Goal: Information Seeking & Learning: Learn about a topic

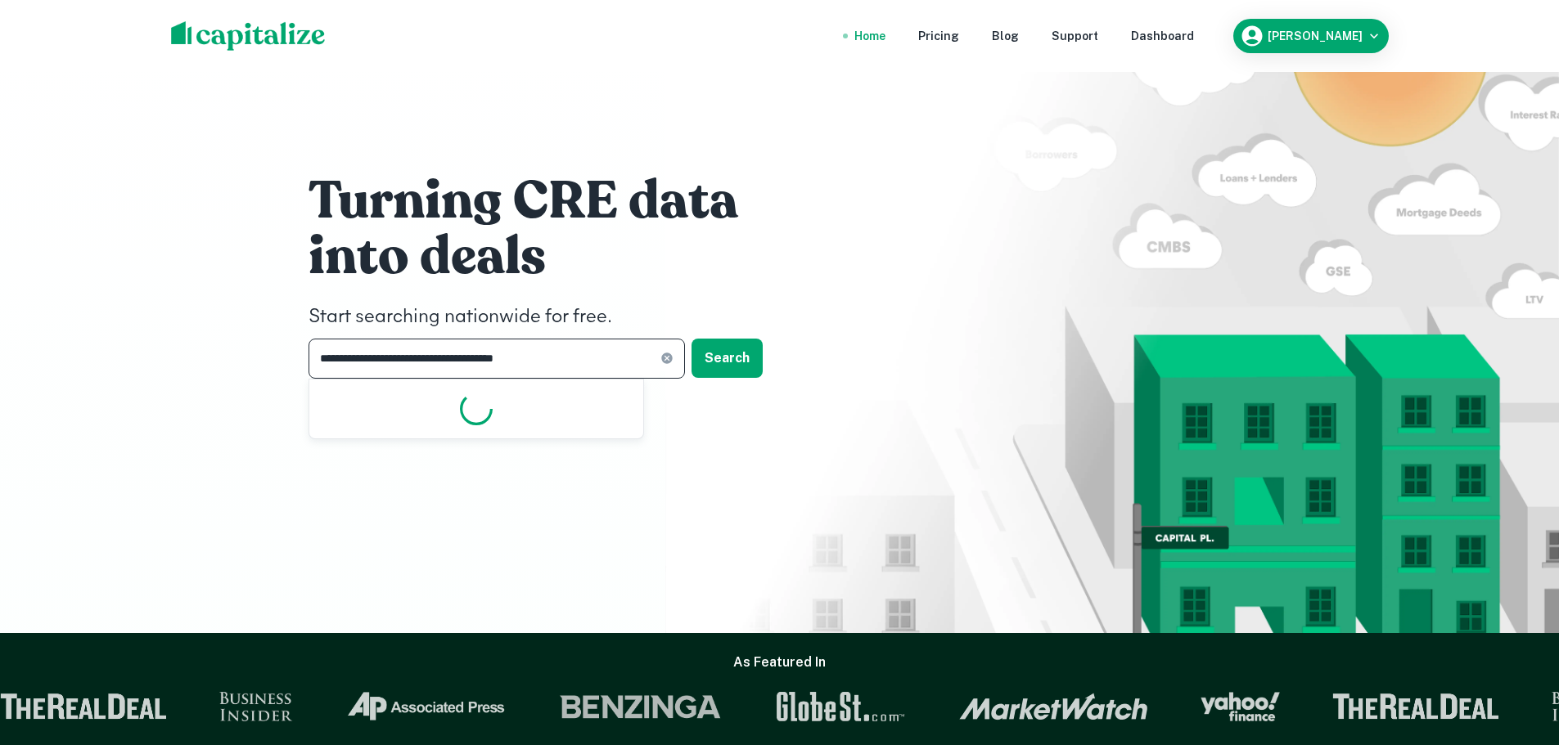
click at [435, 363] on input "**********" at bounding box center [485, 359] width 352 height 40
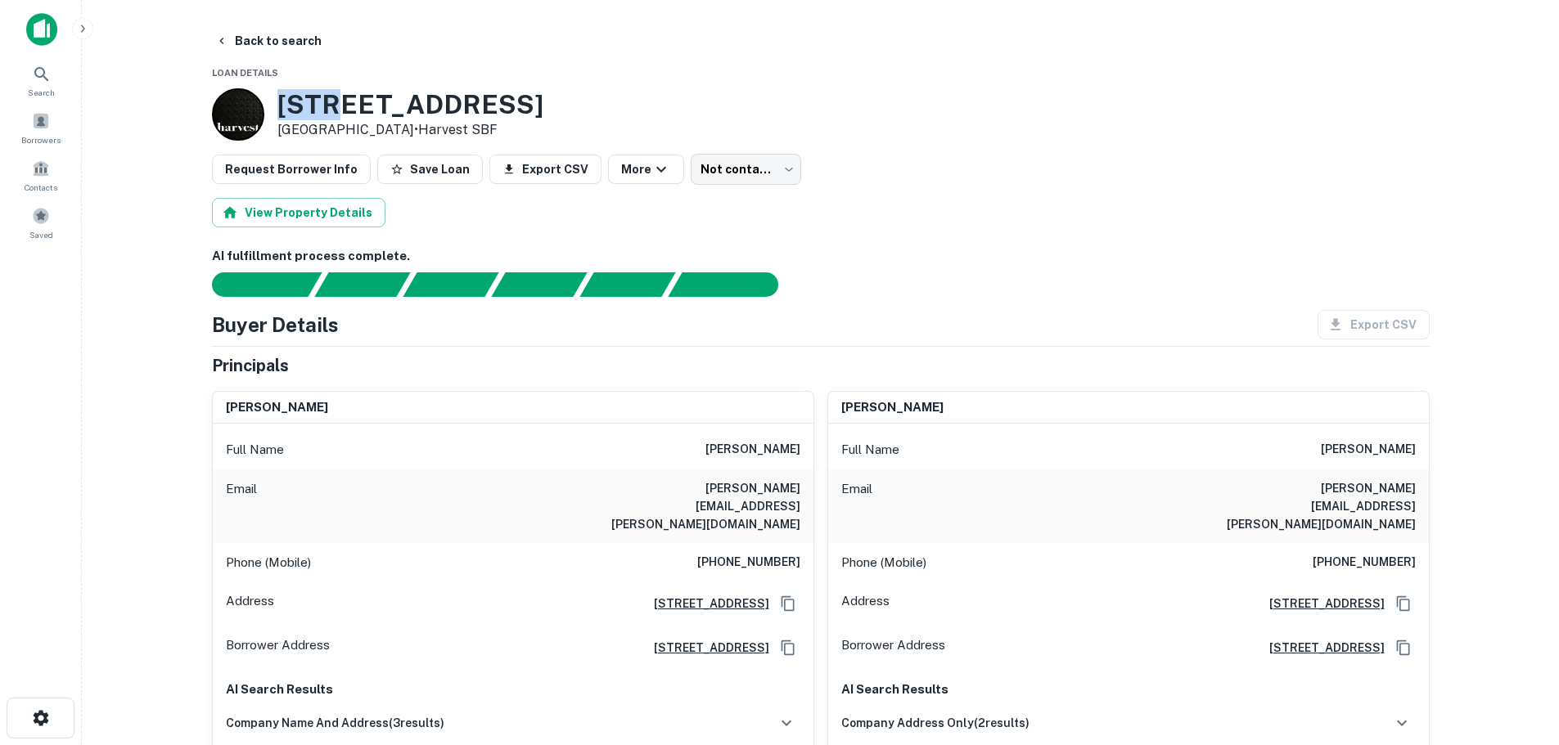
drag, startPoint x: 332, startPoint y: 115, endPoint x: 241, endPoint y: 108, distance: 91.9
click at [241, 108] on div "205 NE 1ST AVE # 209 Hallandale Beach, FL 33009 • Harvest SBF" at bounding box center [377, 114] width 331 height 52
copy div "205"
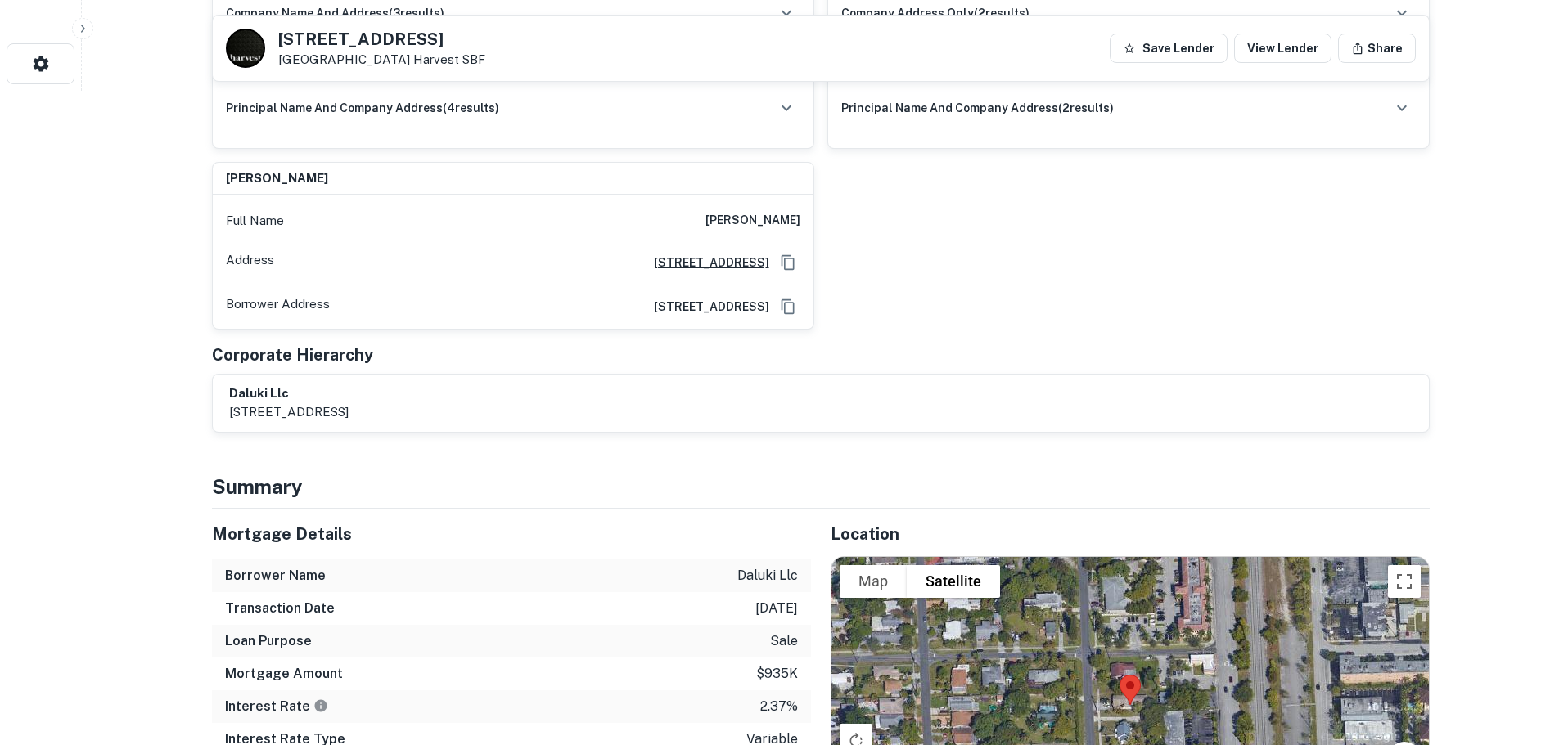
scroll to position [736, 0]
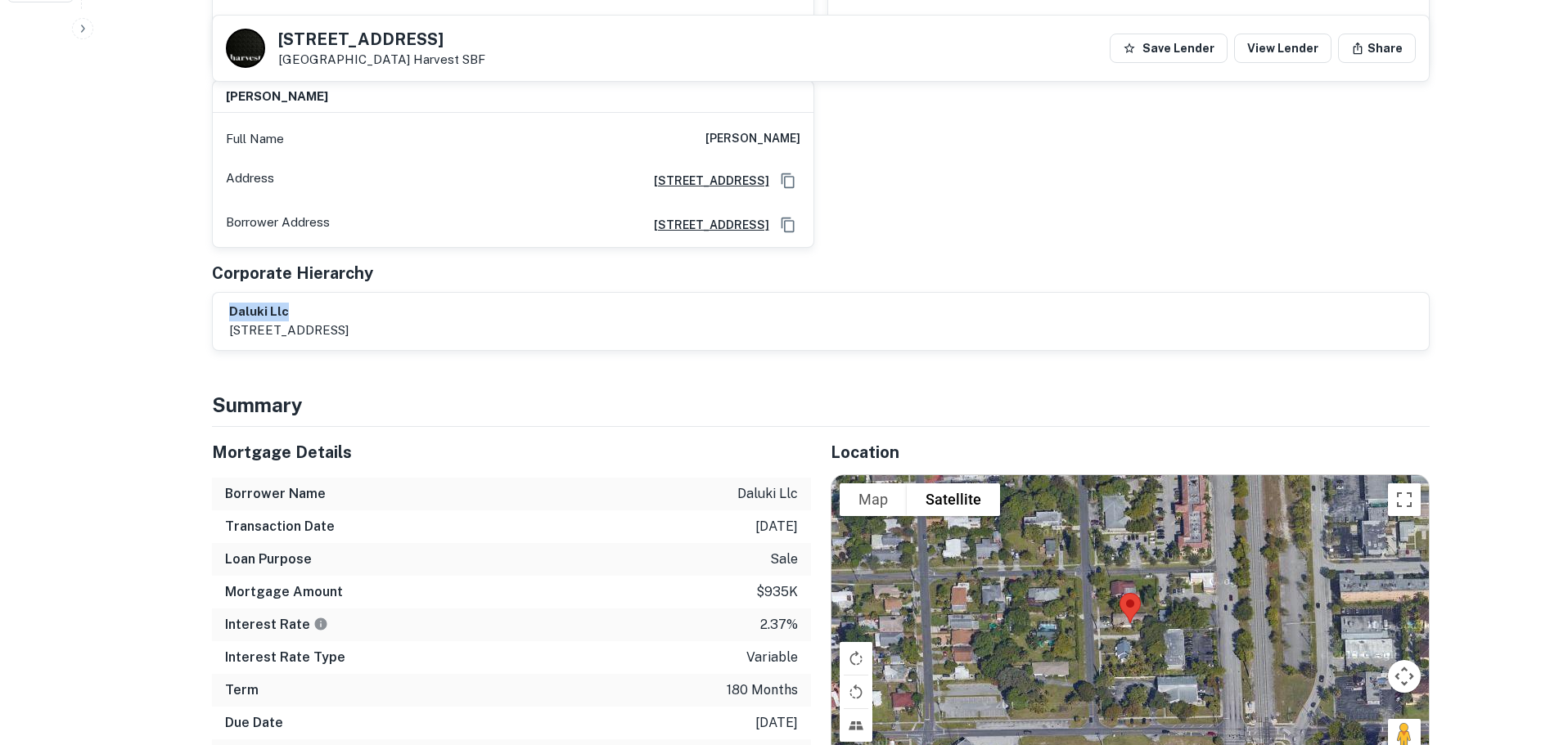
drag, startPoint x: 310, startPoint y: 263, endPoint x: 228, endPoint y: 259, distance: 81.9
click at [228, 293] on div "daluki llc 1700 n 50th ave, hollywood, fl, 33021" at bounding box center [821, 321] width 1216 height 57
copy h6 "daluki llc"
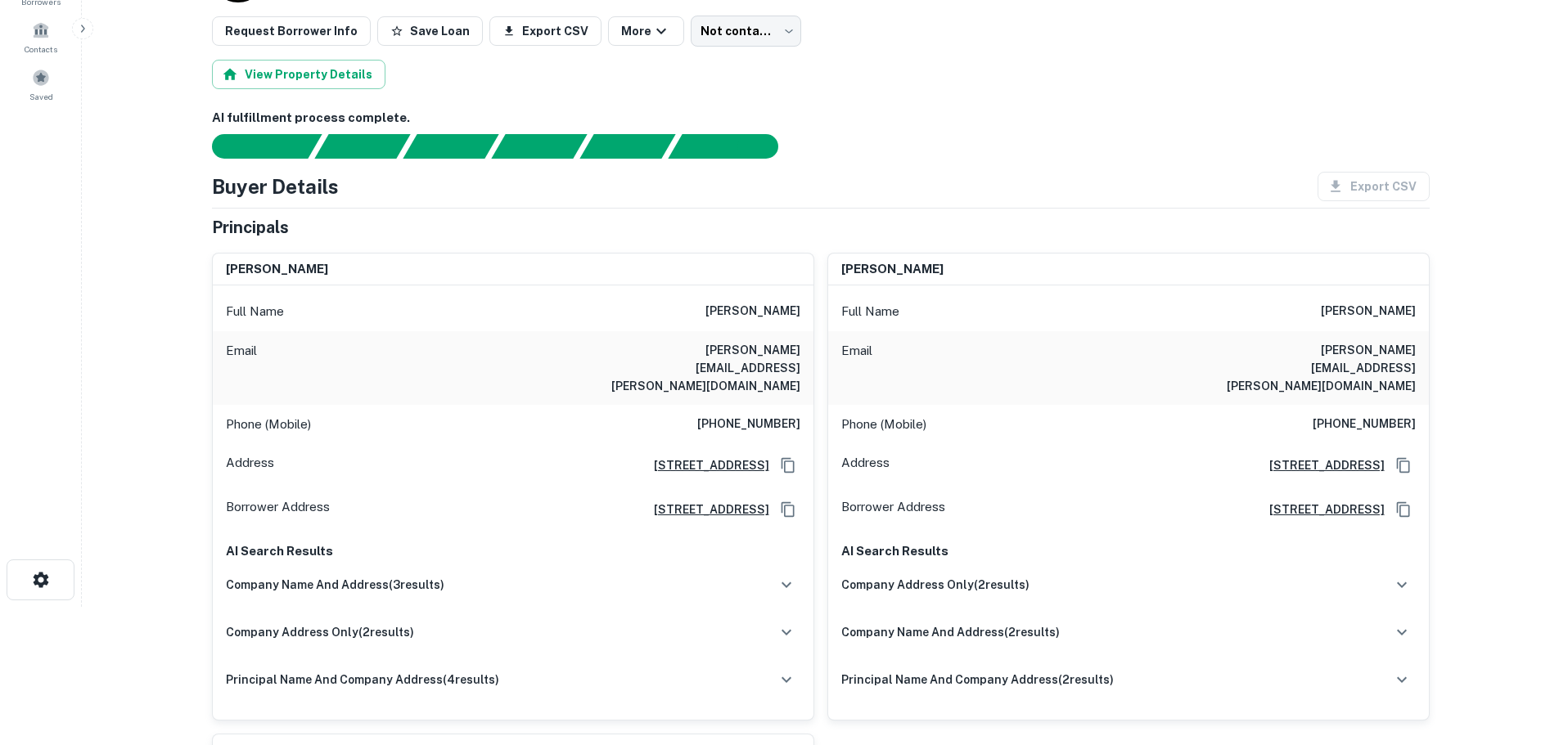
scroll to position [164, 0]
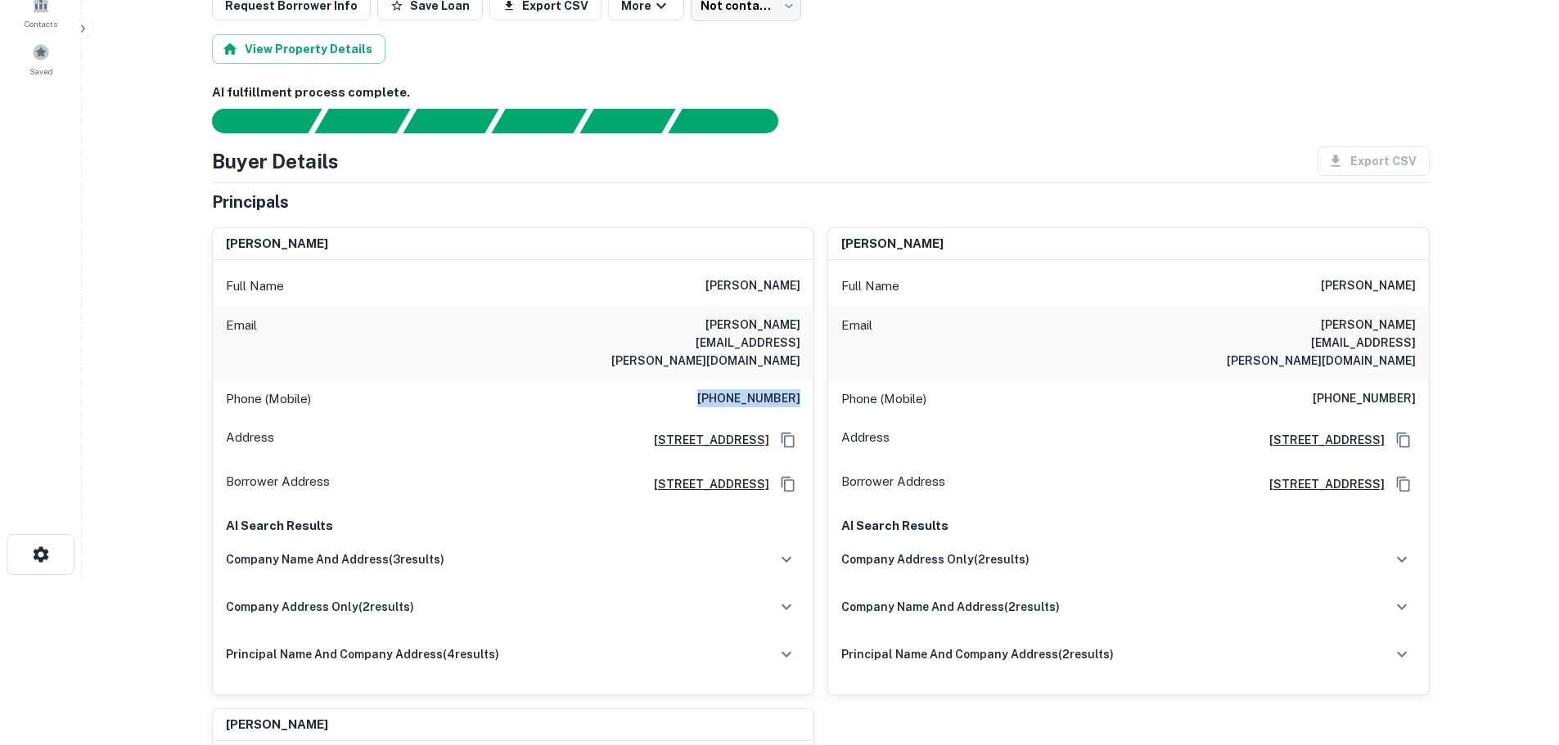
drag, startPoint x: 713, startPoint y: 362, endPoint x: 801, endPoint y: 363, distance: 88.4
click at [801, 380] on div "Phone (Mobile) (954) 937-0242" at bounding box center [513, 399] width 601 height 39
copy h6 "(954) 937-0242"
drag, startPoint x: 658, startPoint y: 326, endPoint x: 802, endPoint y: 317, distance: 144.3
click at [802, 317] on div "Email adrian.oriolo@yahoo.com" at bounding box center [513, 343] width 601 height 74
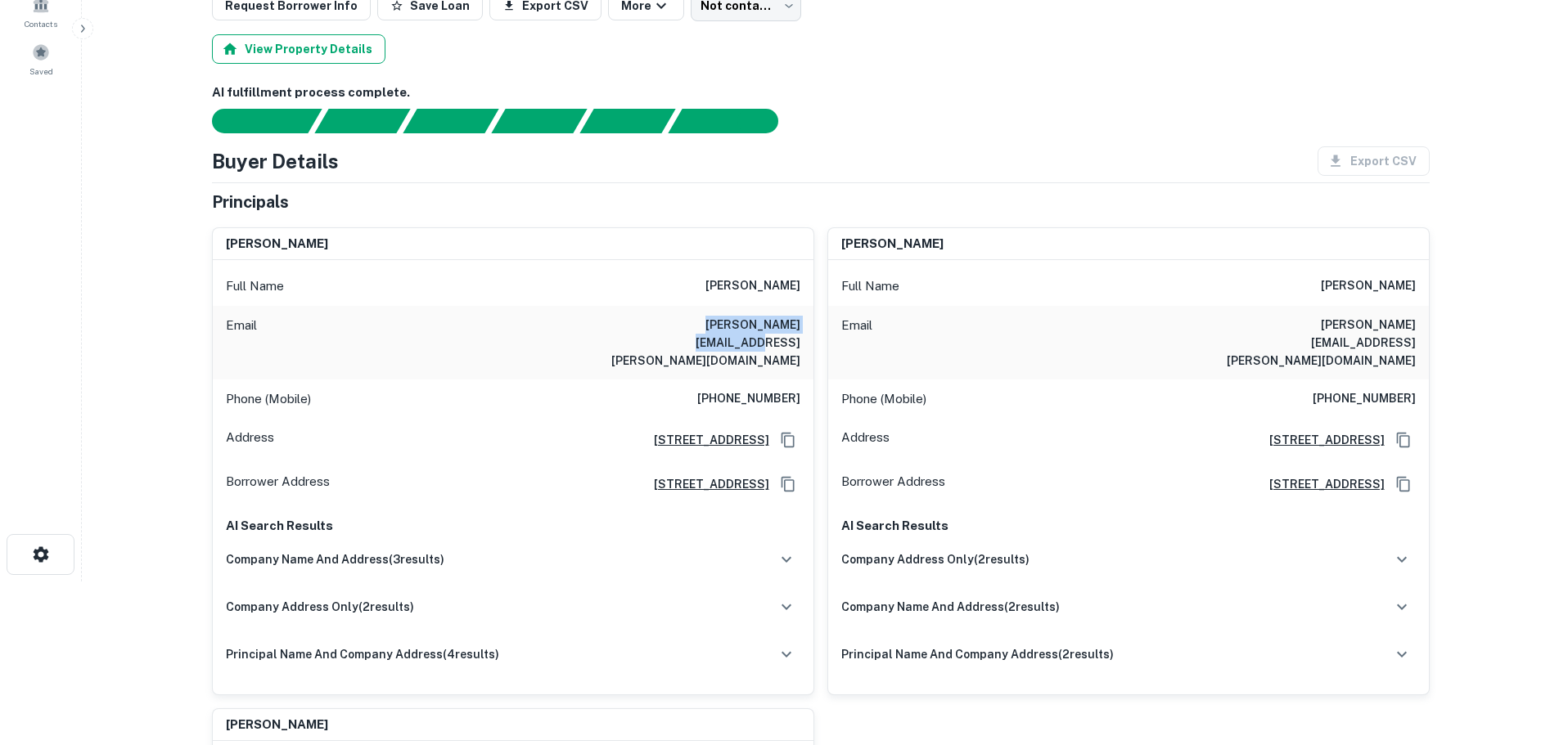
copy h6 "adrian.oriolo@yahoo.com"
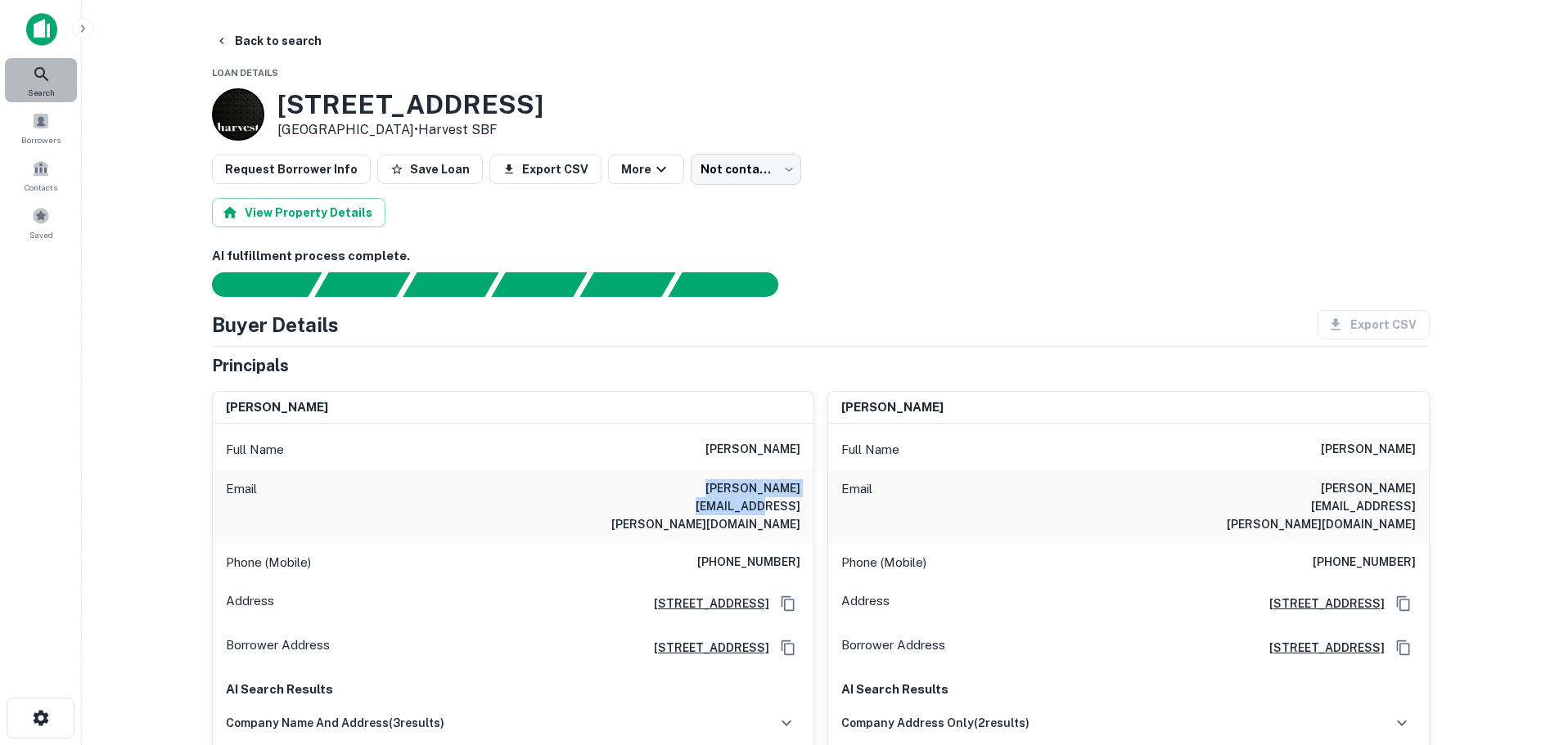
click at [38, 75] on icon at bounding box center [42, 75] width 20 height 20
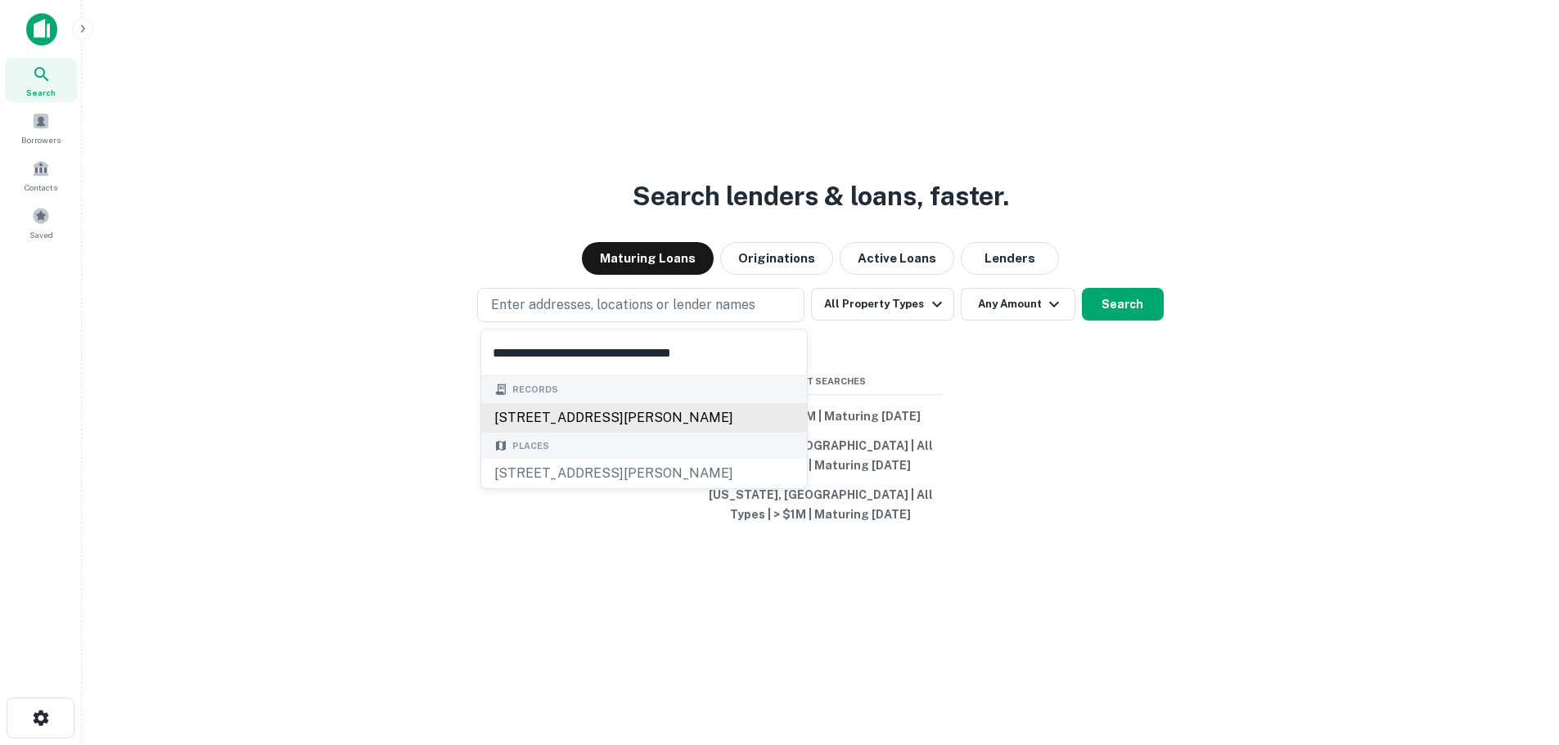
click at [573, 411] on div "4655 ruffner st, san diego, ca, 92111" at bounding box center [644, 417] width 326 height 29
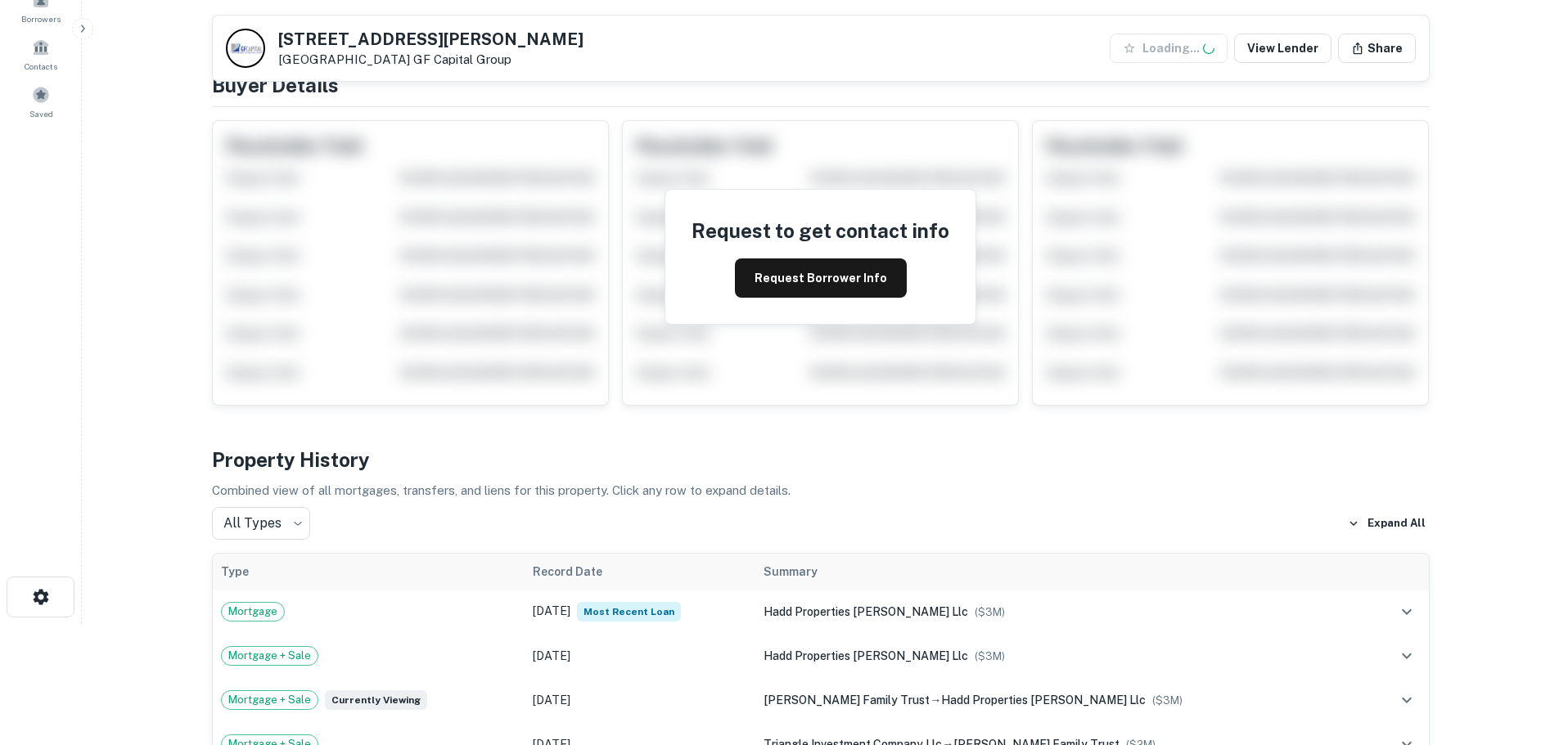
scroll to position [409, 0]
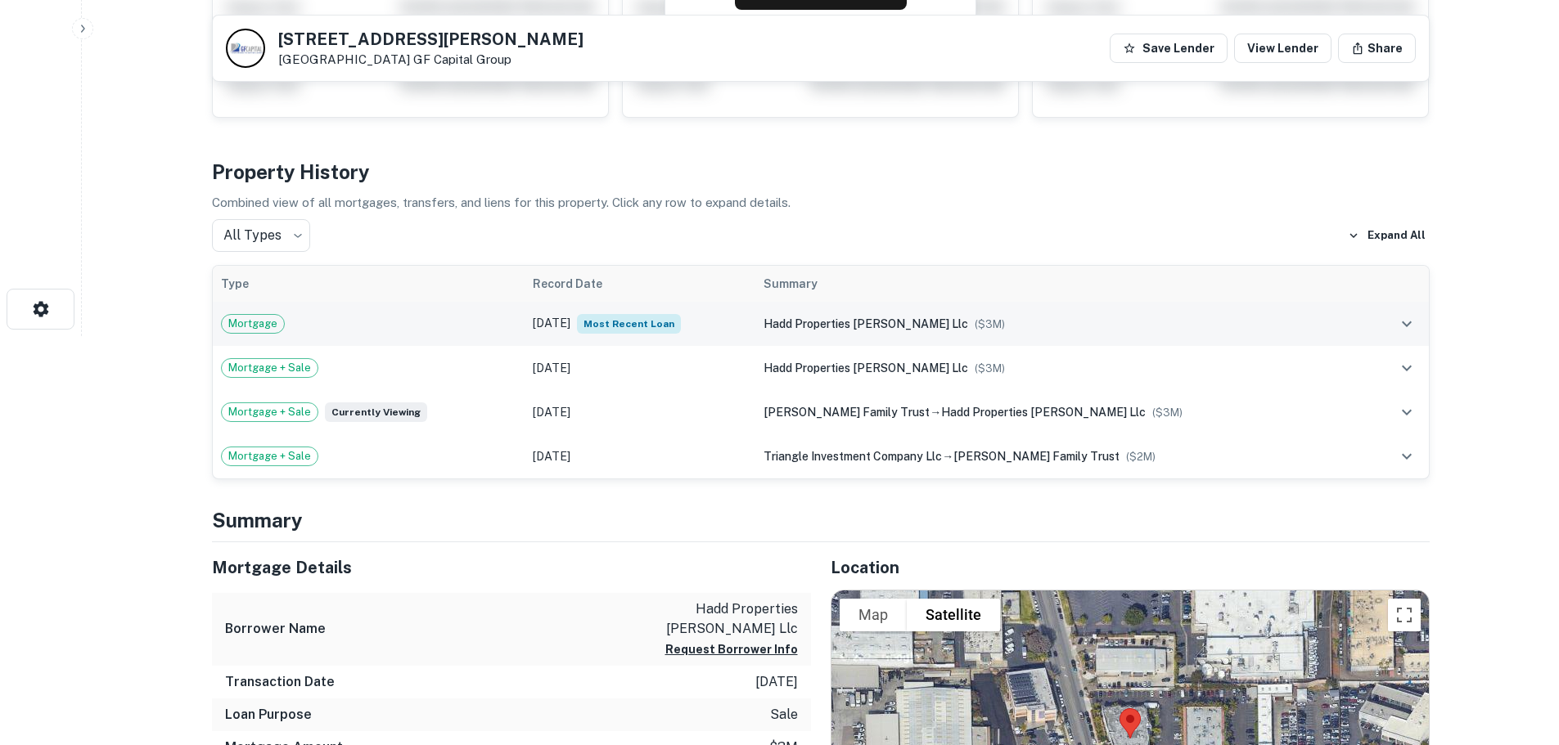
click at [416, 324] on div "Mortgage" at bounding box center [369, 324] width 296 height 20
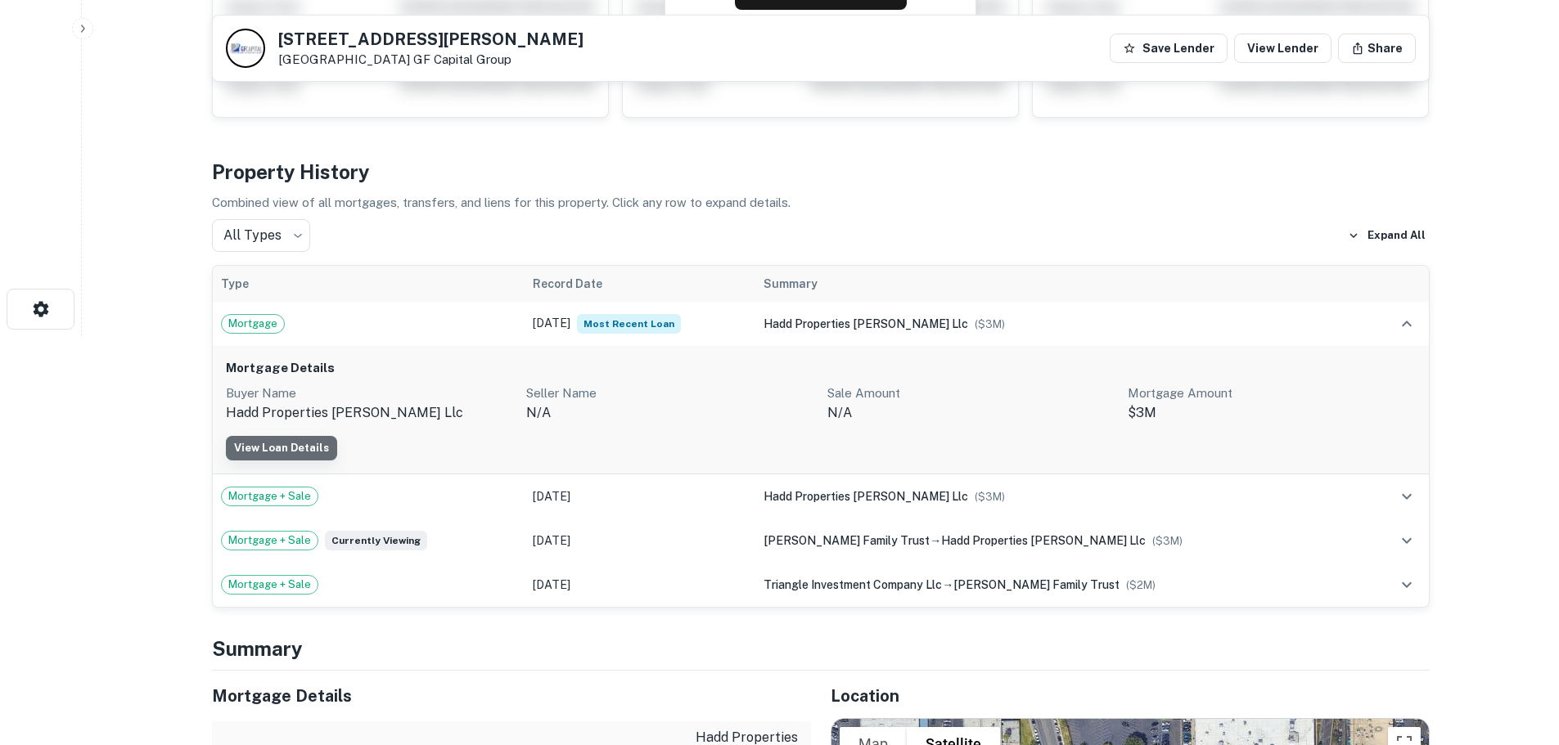
click at [284, 459] on link "View Loan Details" at bounding box center [281, 448] width 111 height 25
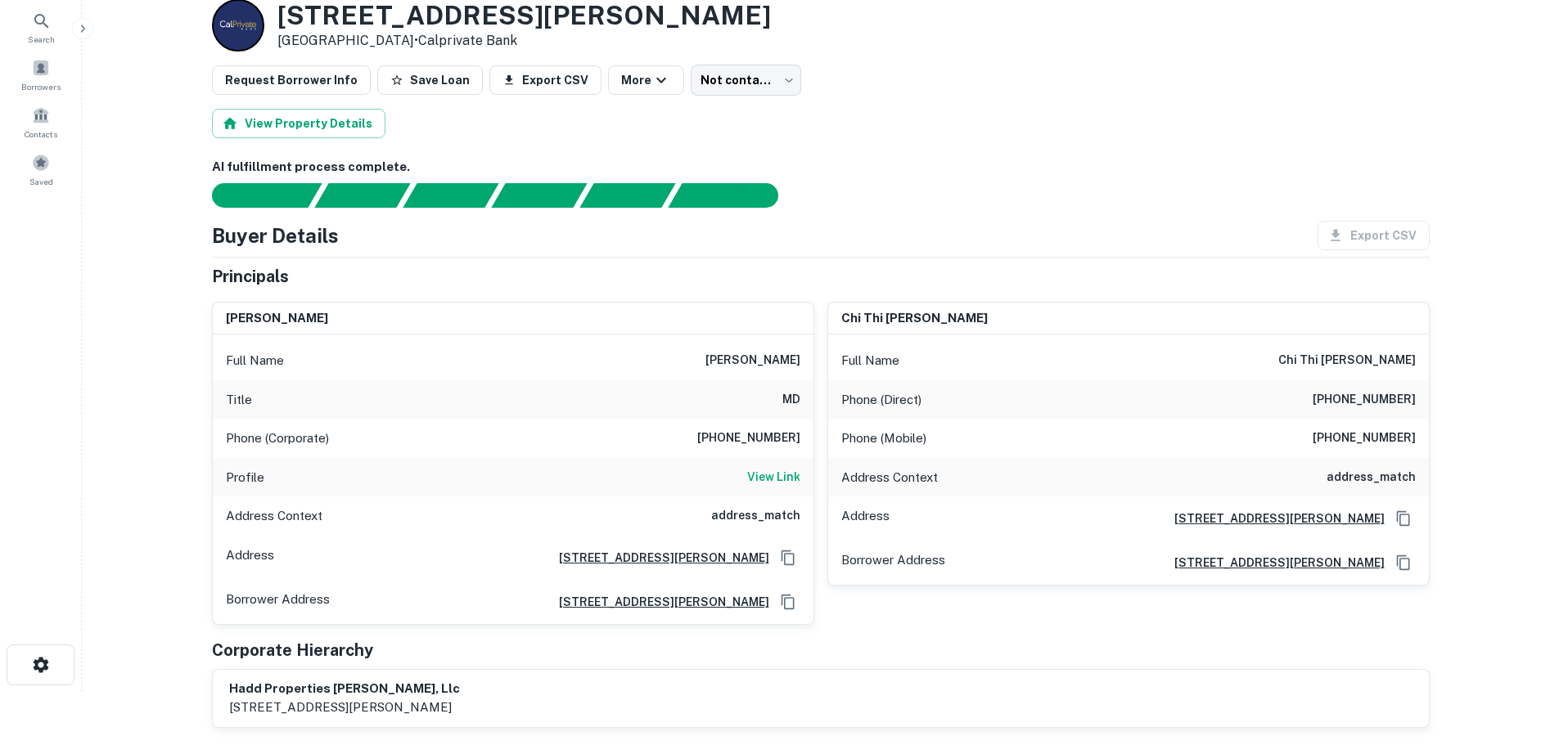
scroll to position [82, 0]
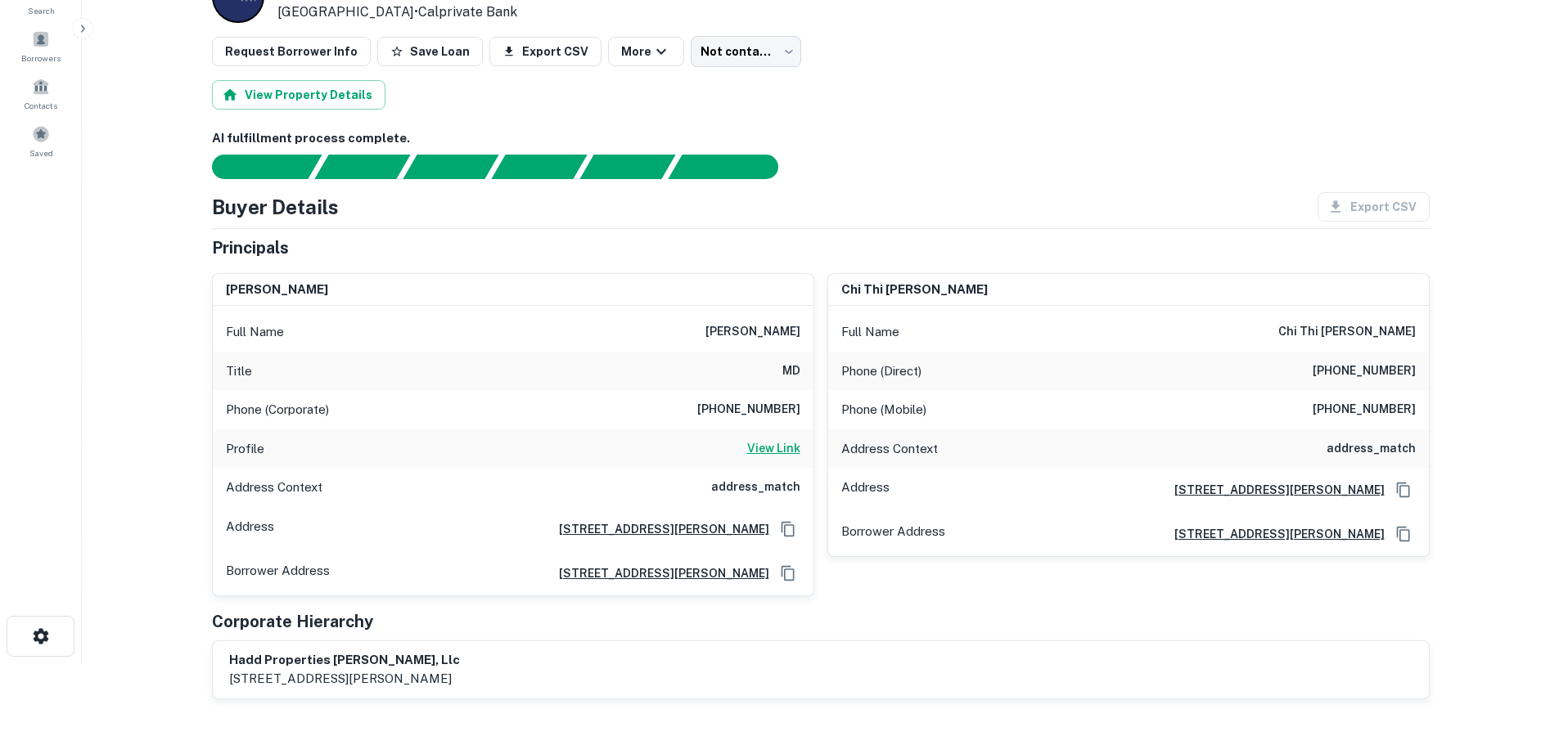
click at [772, 444] on h6 "View Link" at bounding box center [773, 448] width 53 height 18
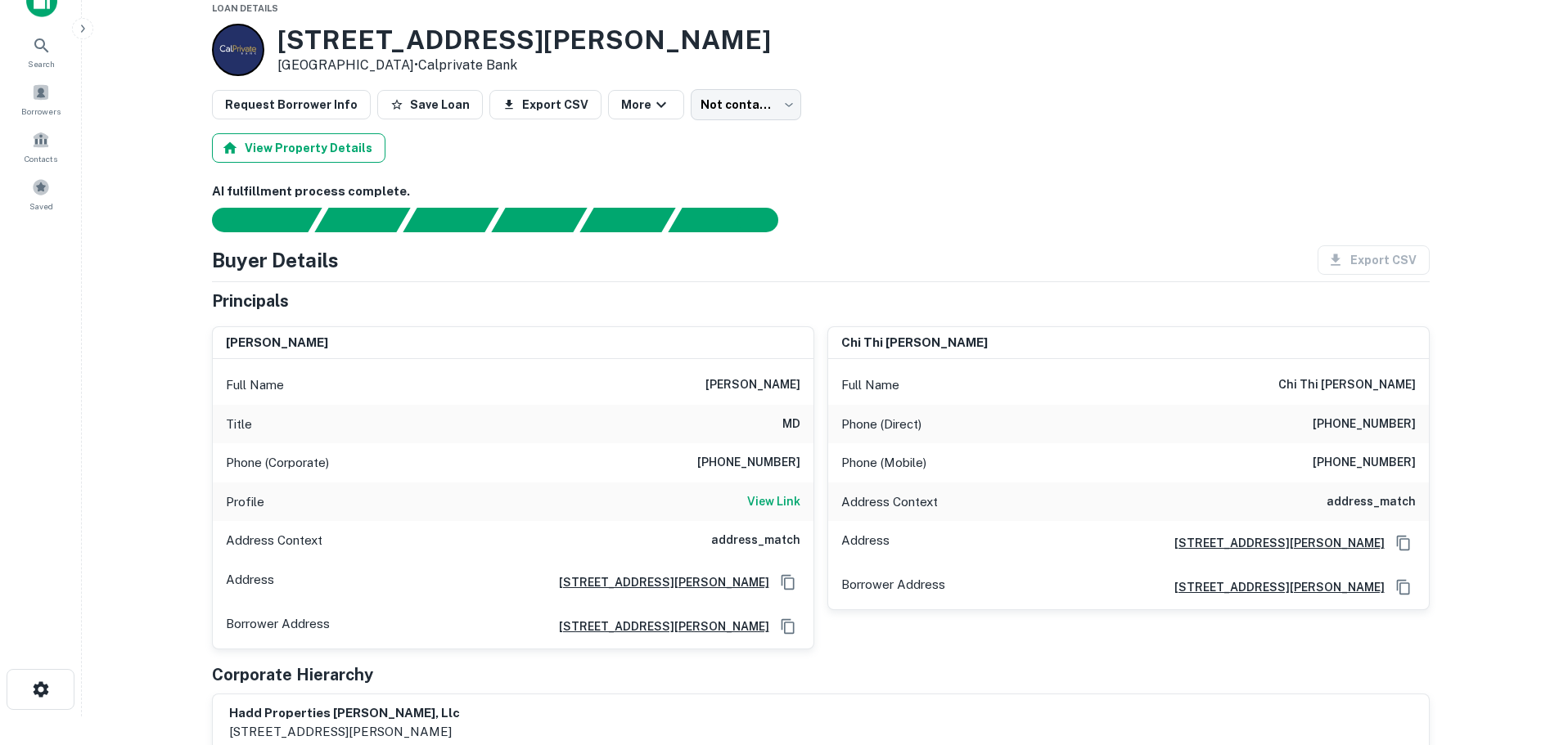
scroll to position [0, 0]
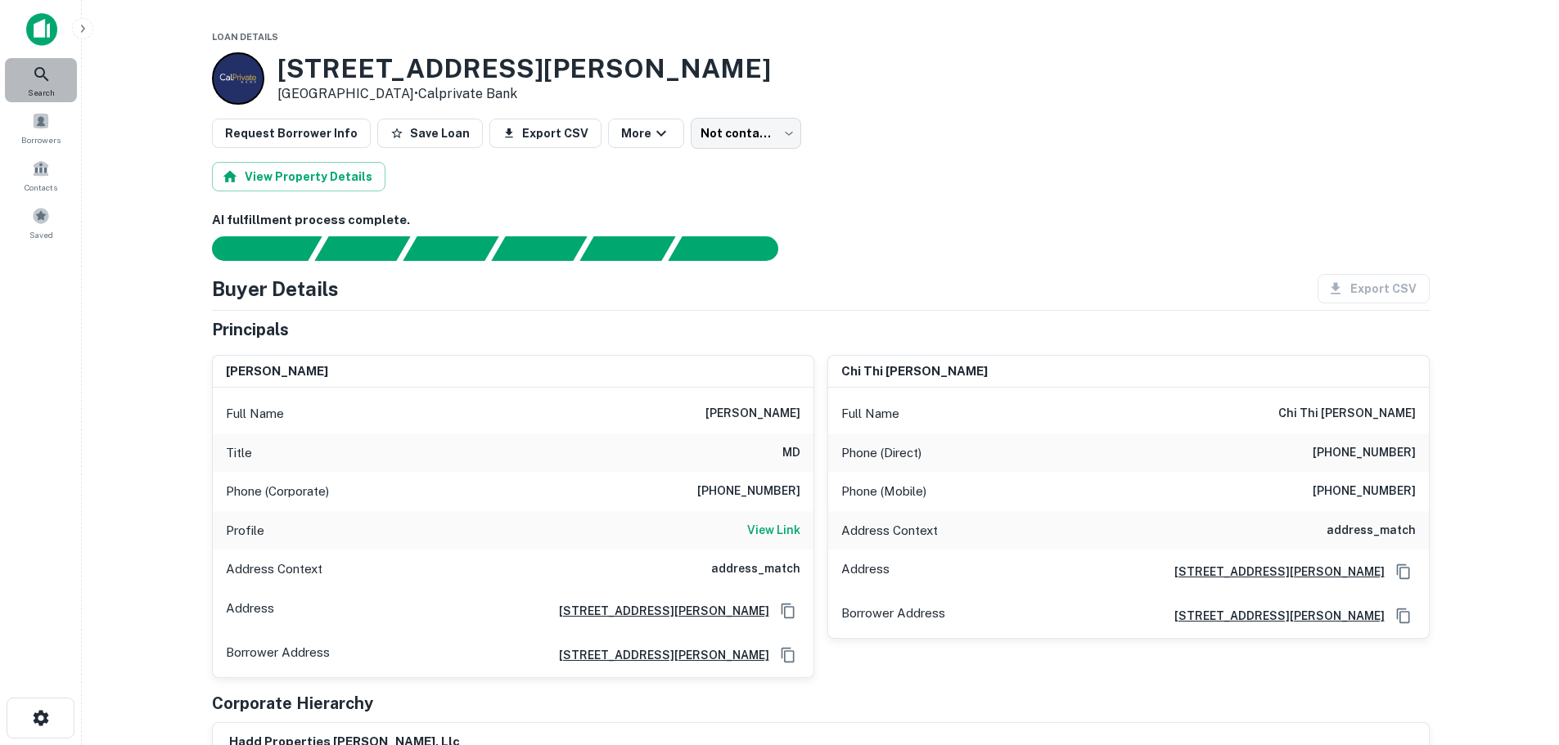
click at [50, 83] on icon at bounding box center [42, 75] width 20 height 20
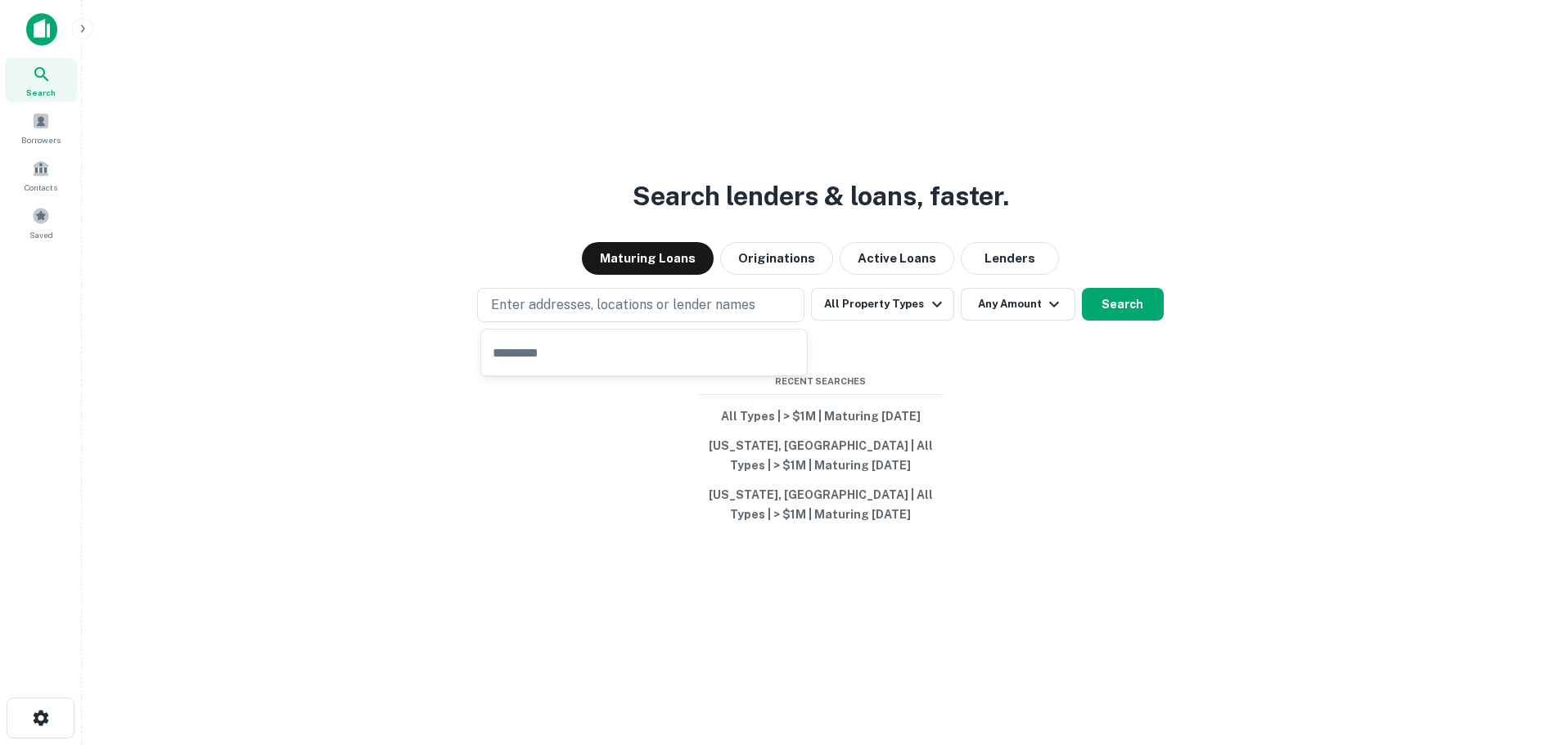
type input "**********"
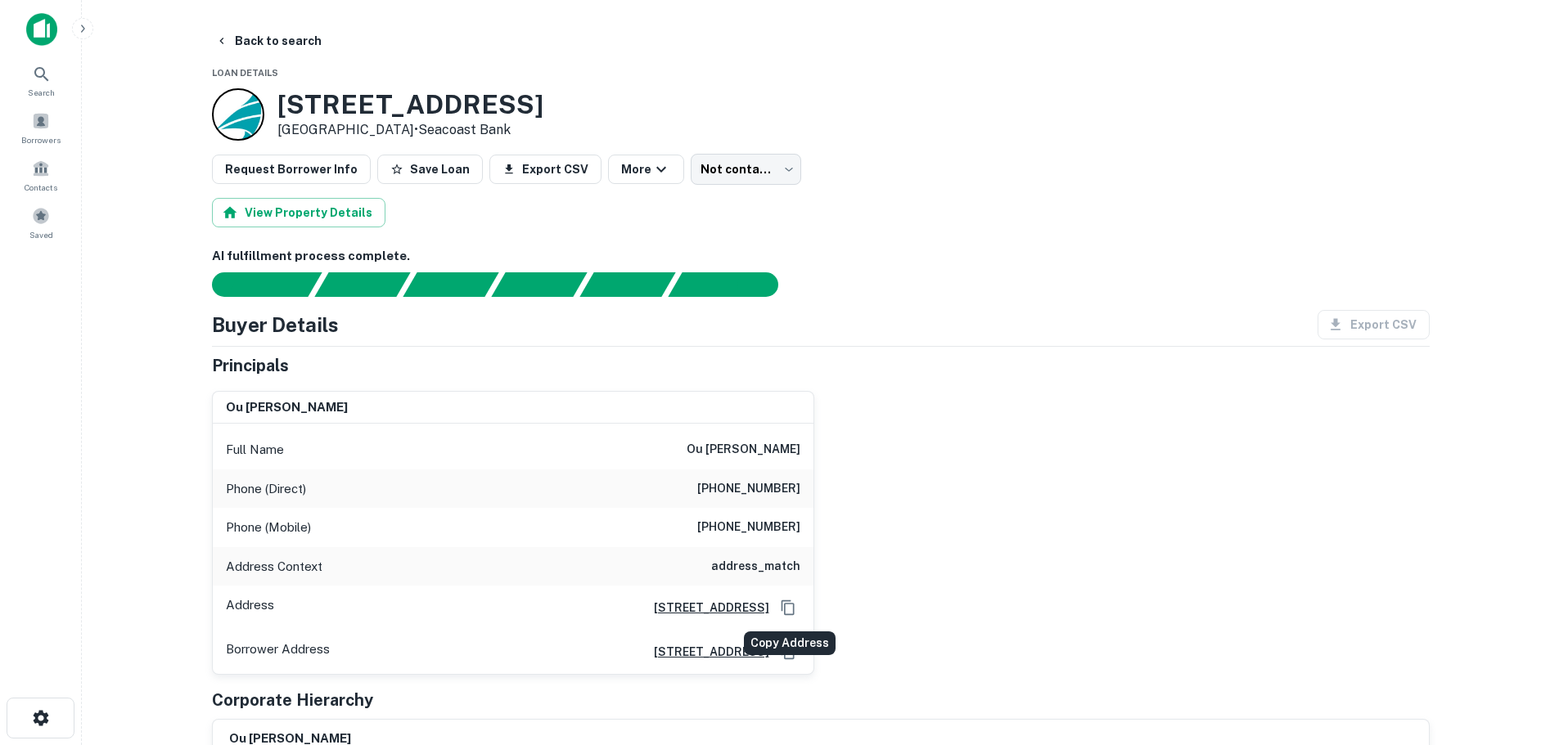
click at [790, 601] on icon "Copy Address" at bounding box center [787, 608] width 13 height 15
drag, startPoint x: 712, startPoint y: 489, endPoint x: 804, endPoint y: 495, distance: 91.8
click at [804, 495] on div "Phone (Direct) (916) 952-1705" at bounding box center [513, 489] width 601 height 39
click at [755, 494] on h6 "(916) 952-1705" at bounding box center [748, 490] width 103 height 20
drag, startPoint x: 705, startPoint y: 489, endPoint x: 802, endPoint y: 498, distance: 97.7
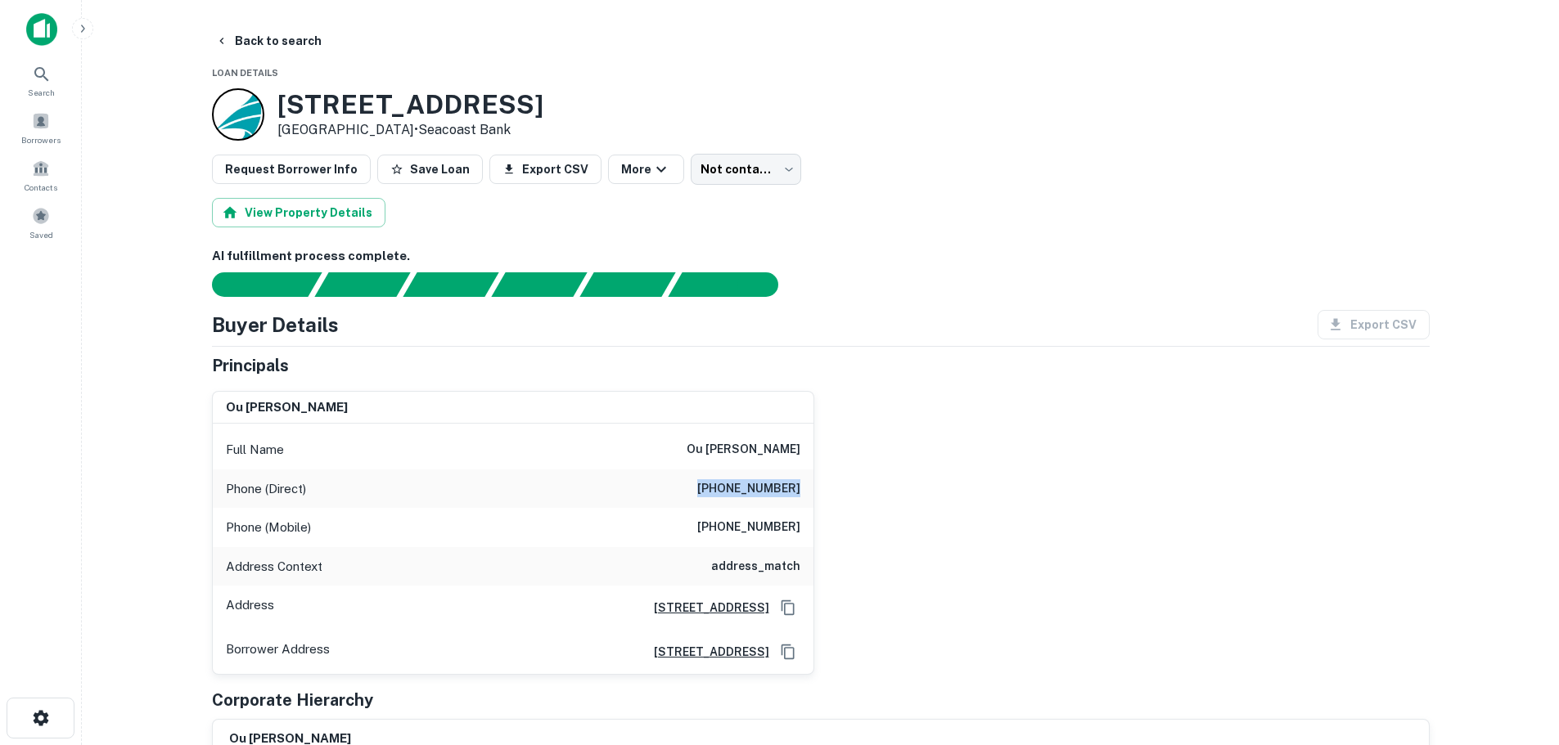
click at [802, 498] on div "Phone (Direct) (916) 952-1705" at bounding box center [513, 489] width 601 height 39
click at [750, 497] on h6 "(916) 952-1705" at bounding box center [748, 490] width 103 height 20
click at [47, 75] on icon at bounding box center [42, 75] width 20 height 20
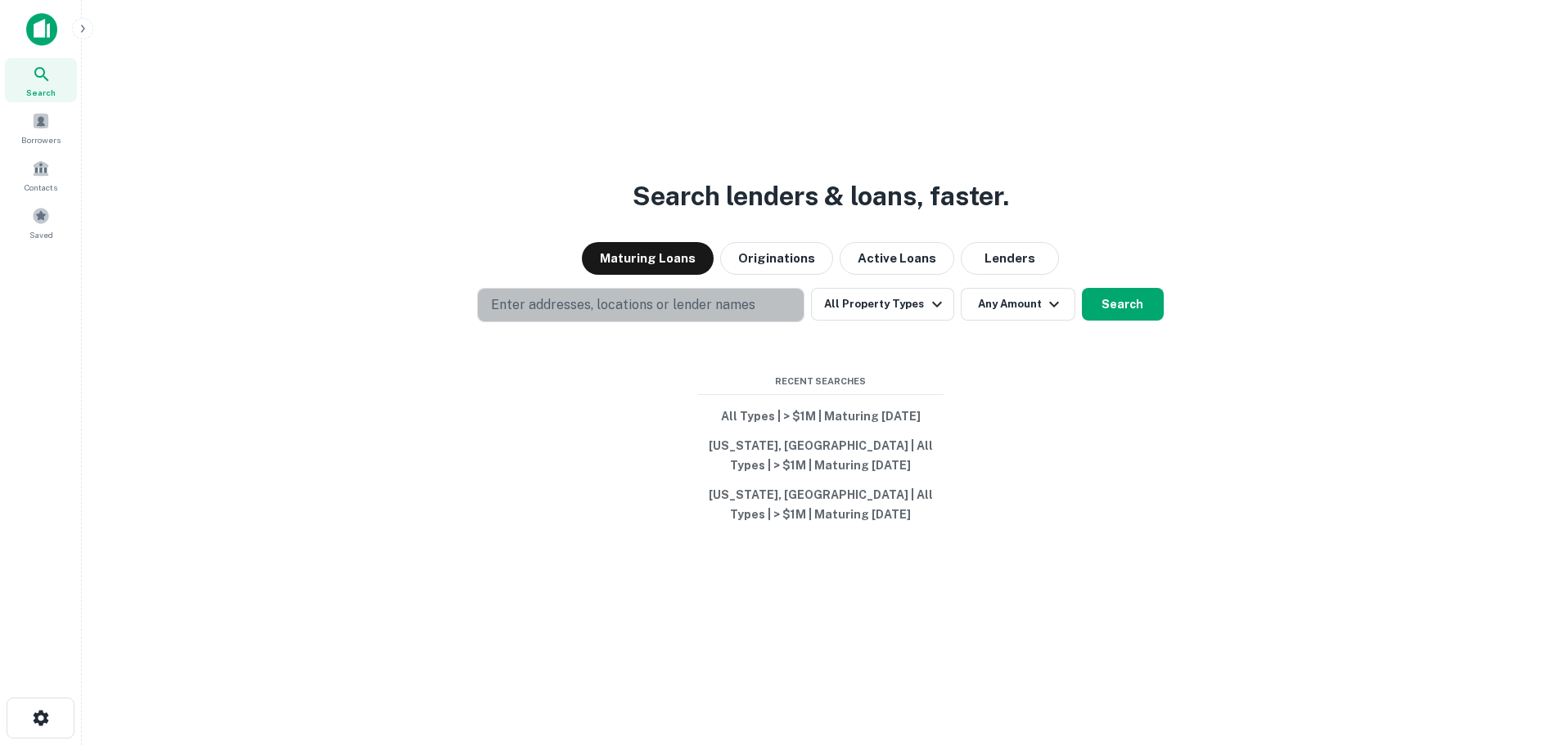
click at [598, 305] on p "Enter addresses, locations or lender names" at bounding box center [623, 305] width 264 height 20
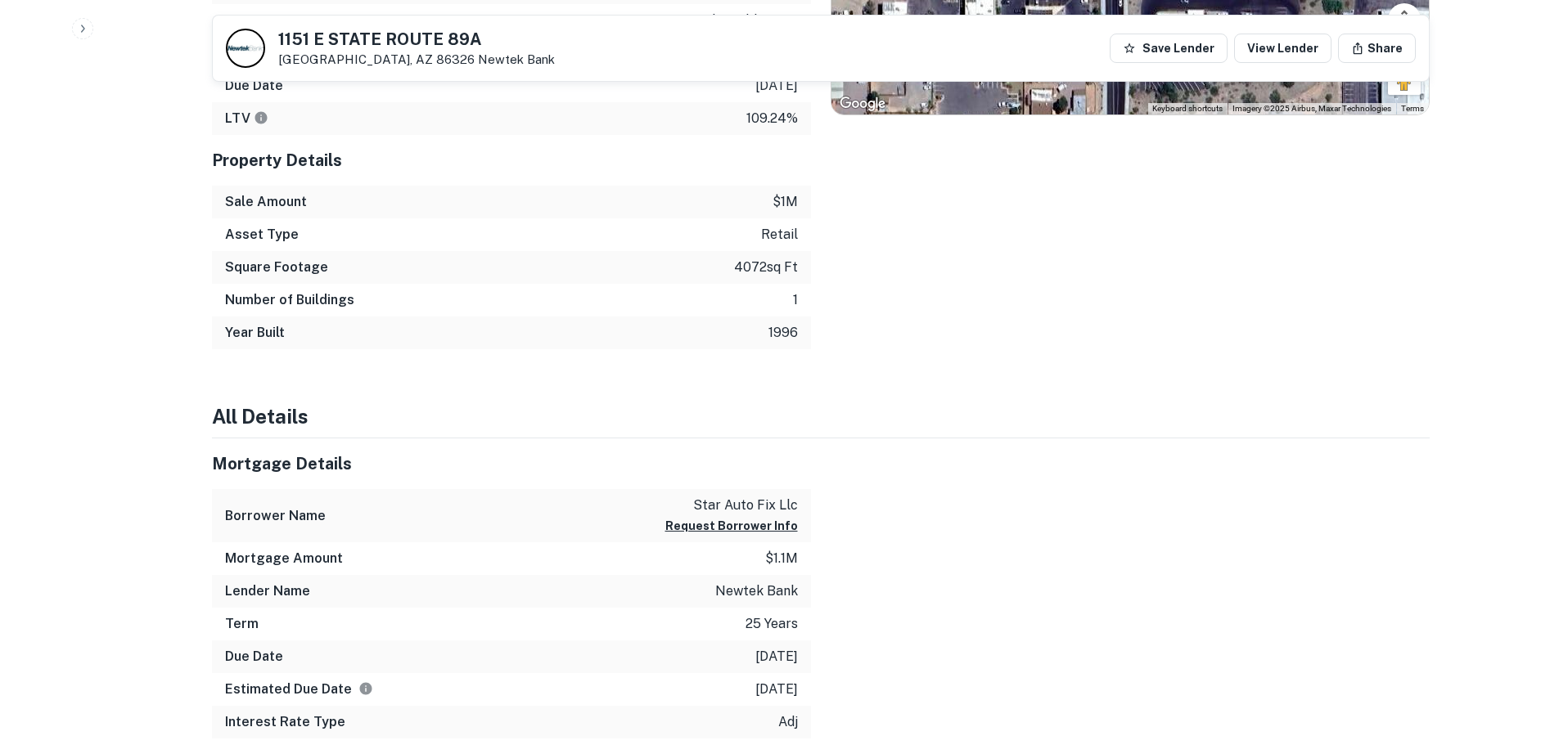
scroll to position [491, 0]
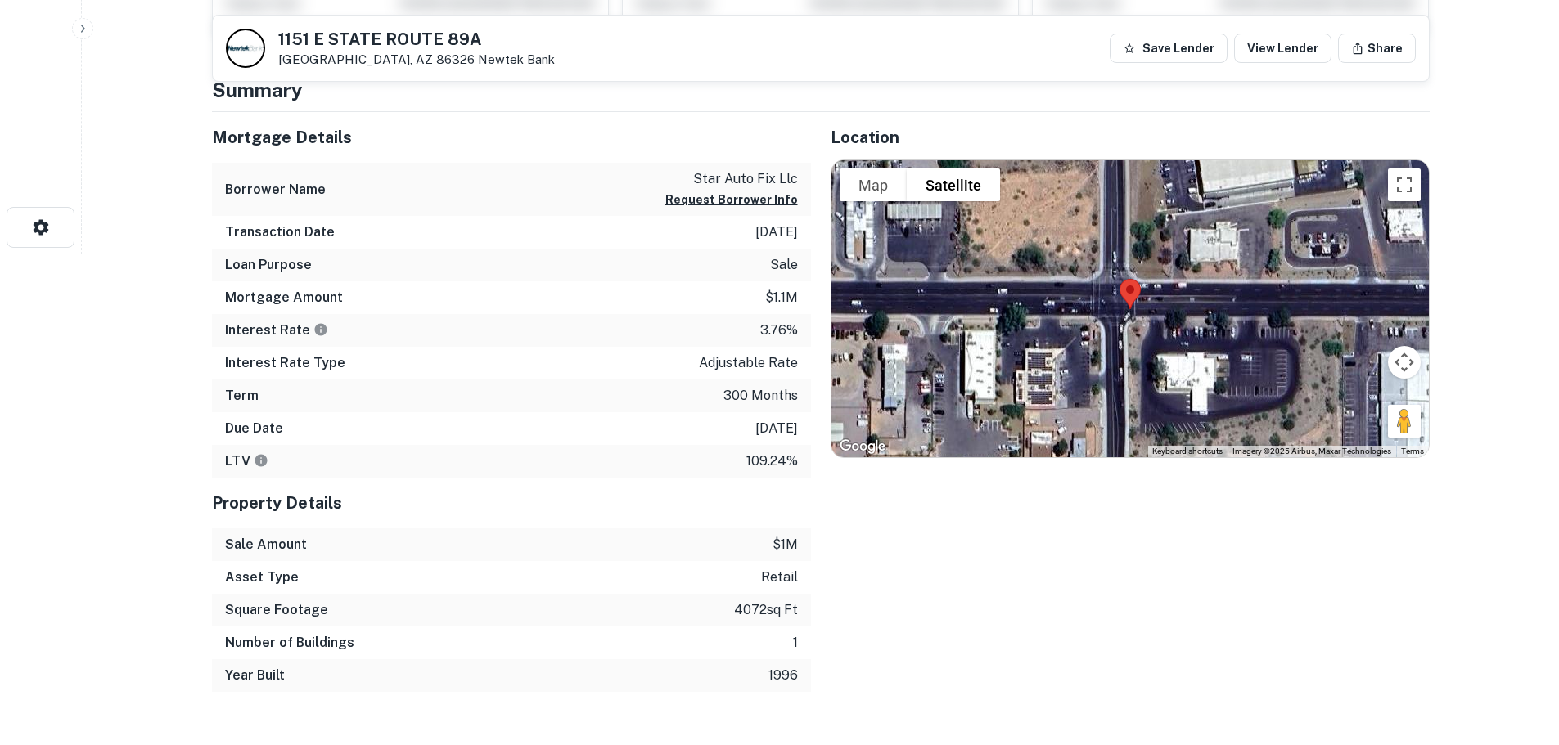
drag, startPoint x: 289, startPoint y: 156, endPoint x: 146, endPoint y: 133, distance: 145.0
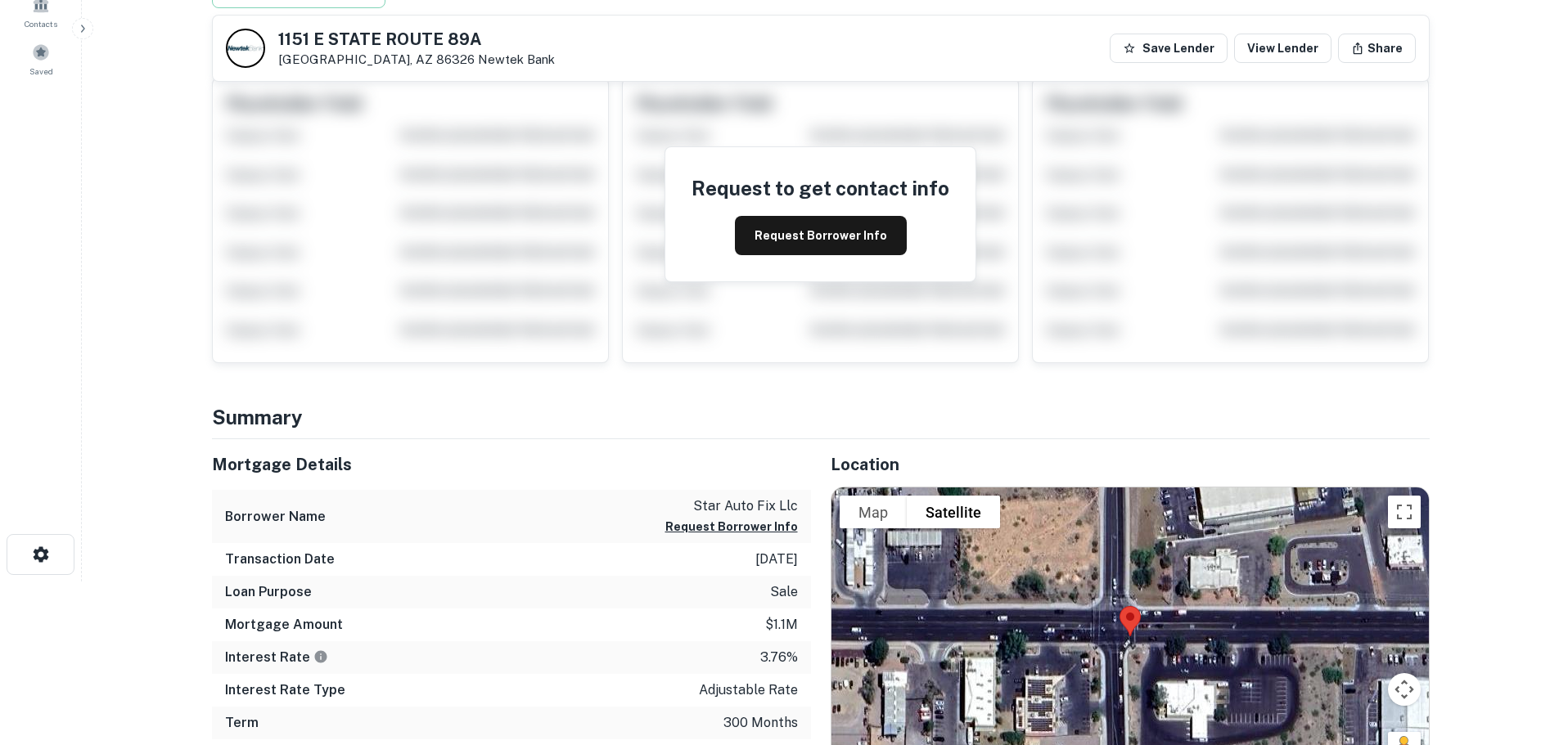
scroll to position [0, 0]
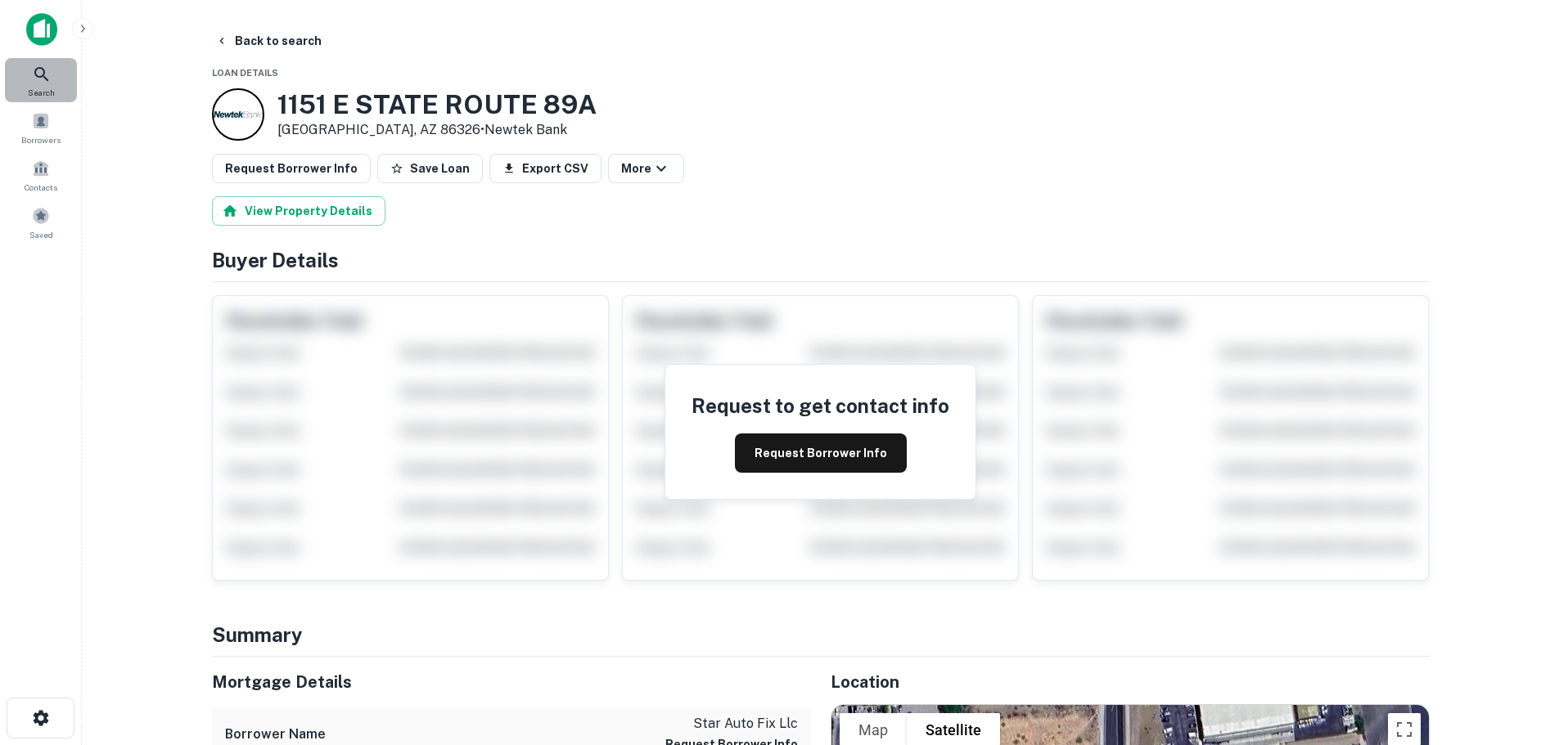
click at [25, 74] on div "Search" at bounding box center [41, 80] width 72 height 44
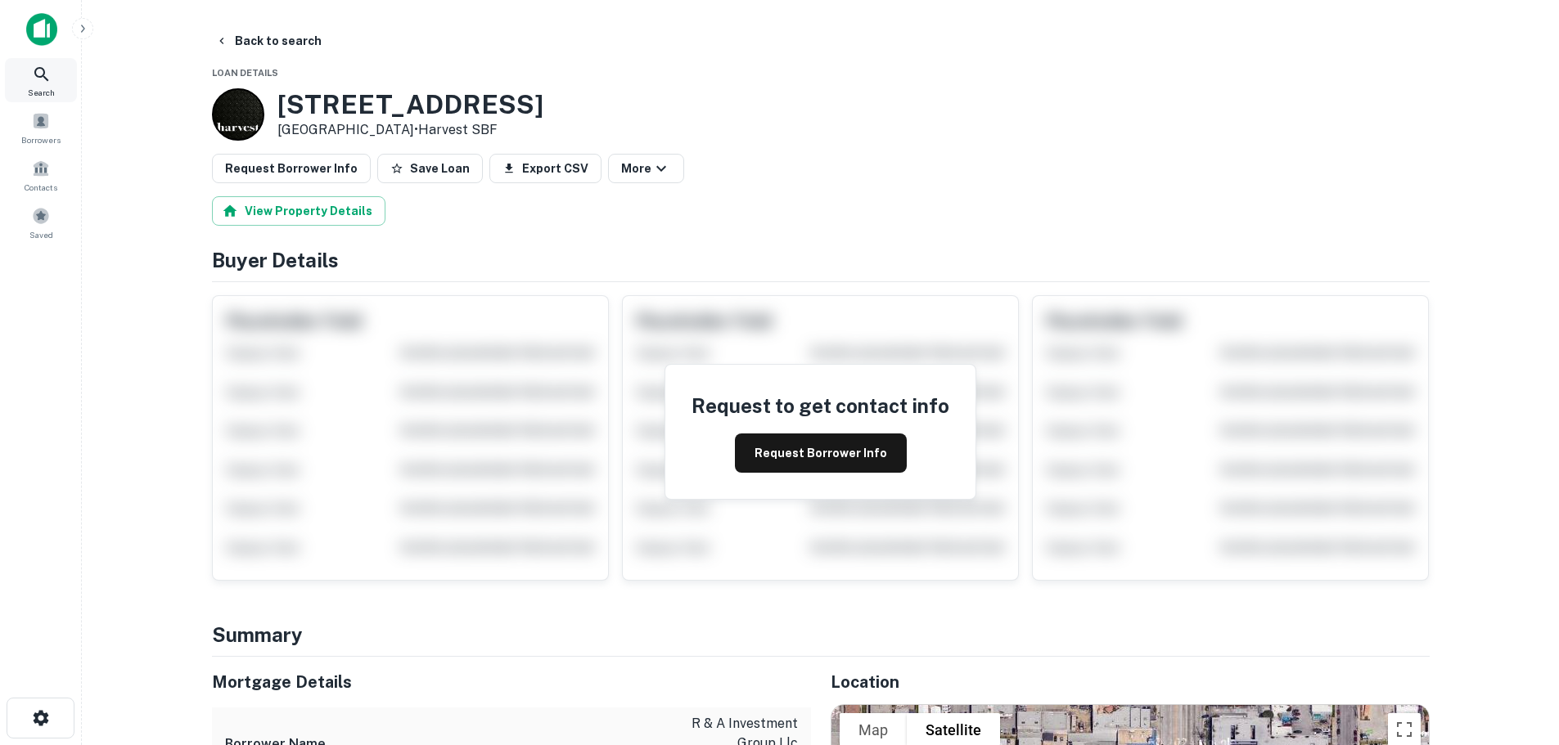
click at [44, 95] on span "Search" at bounding box center [41, 92] width 27 height 13
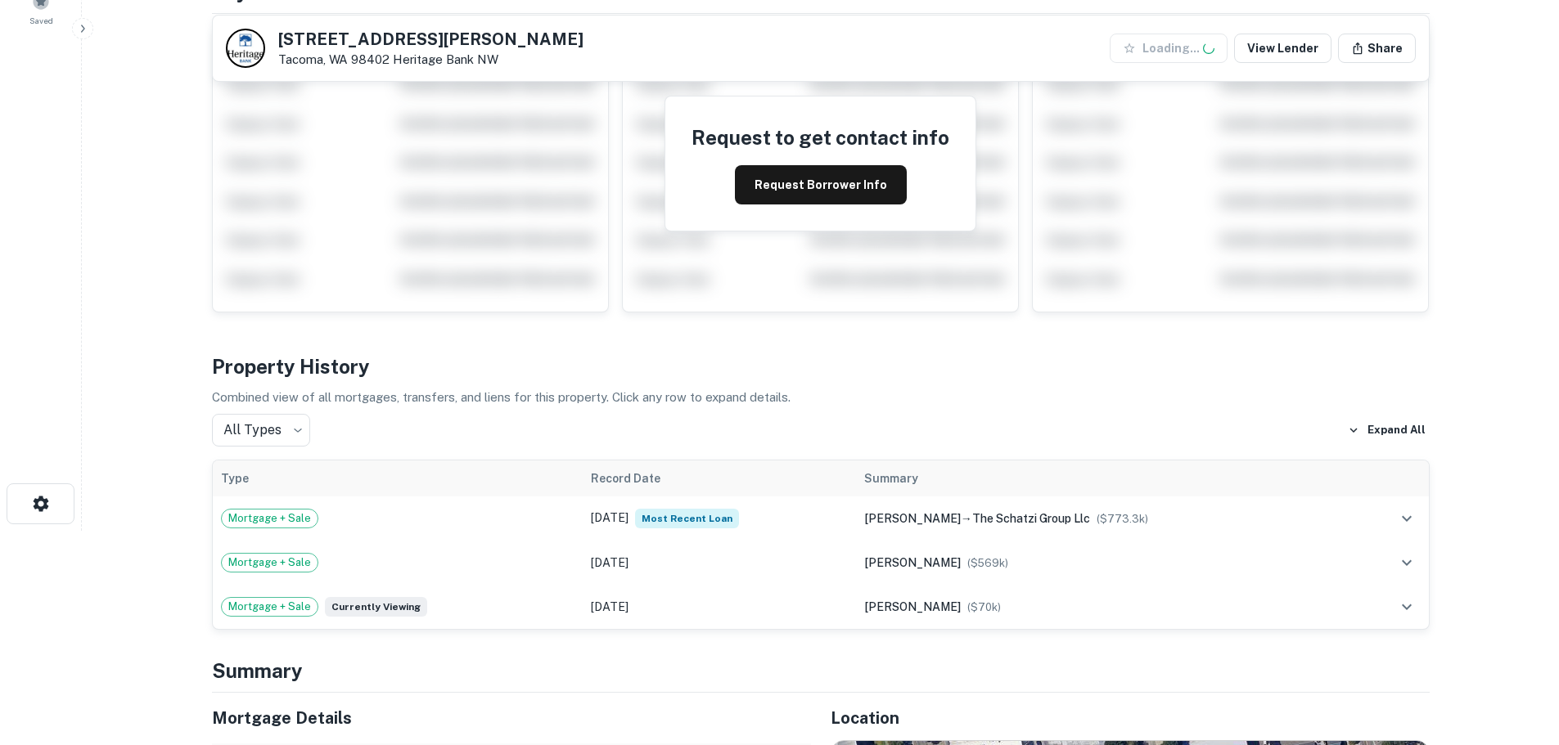
scroll to position [245, 0]
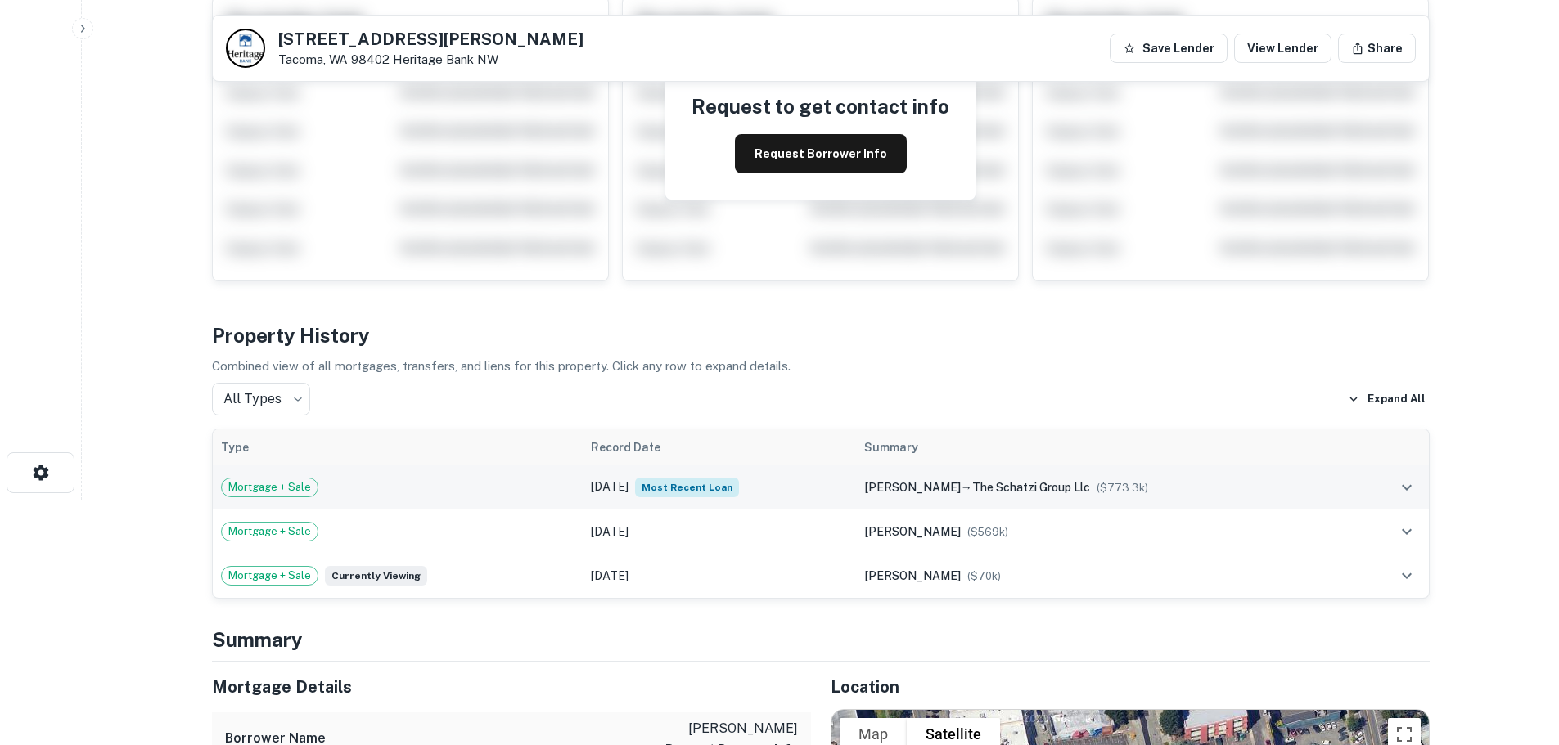
click at [444, 484] on div "Mortgage + Sale" at bounding box center [398, 488] width 354 height 20
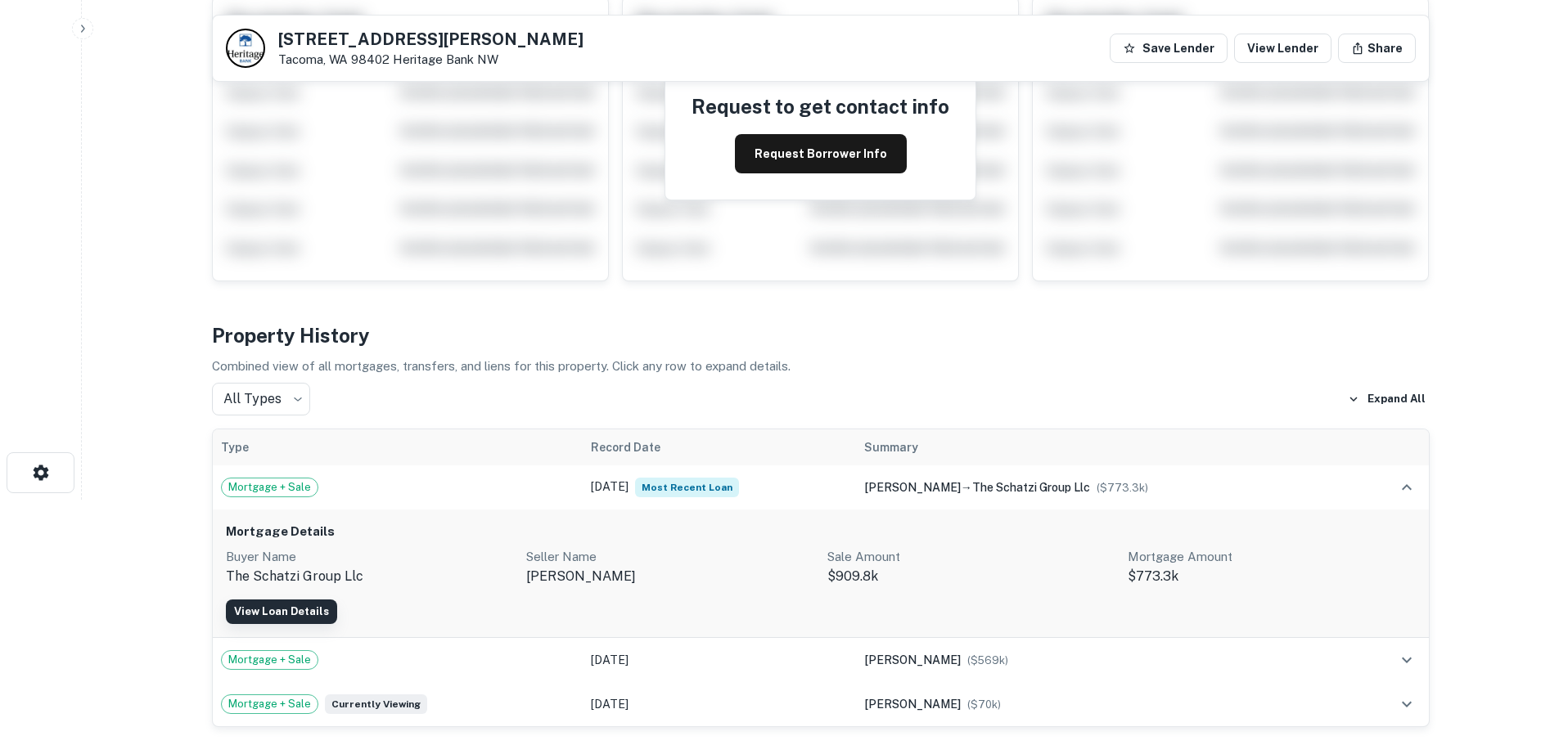
click at [306, 619] on link "View Loan Details" at bounding box center [281, 612] width 111 height 25
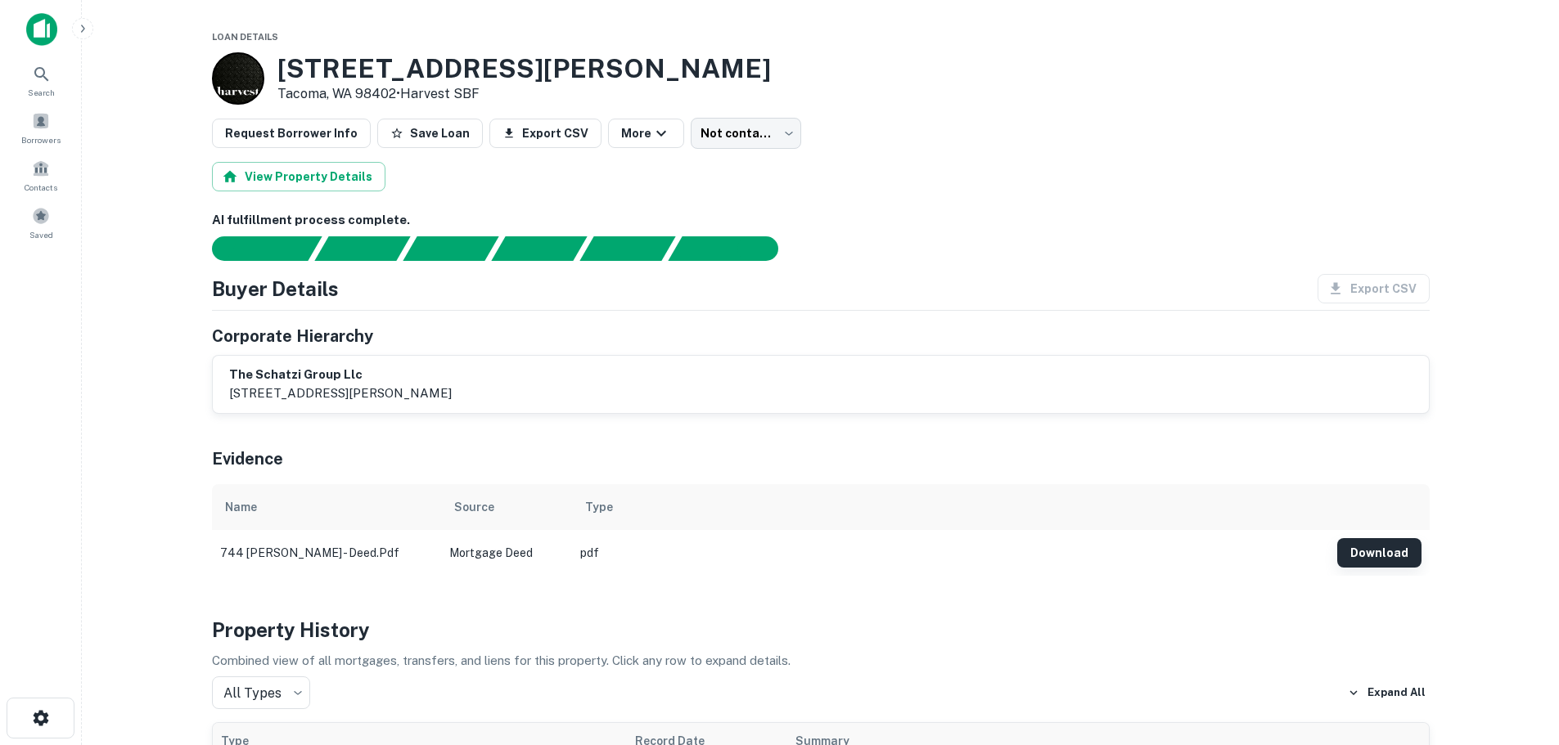
click at [1389, 554] on button "Download" at bounding box center [1379, 552] width 84 height 29
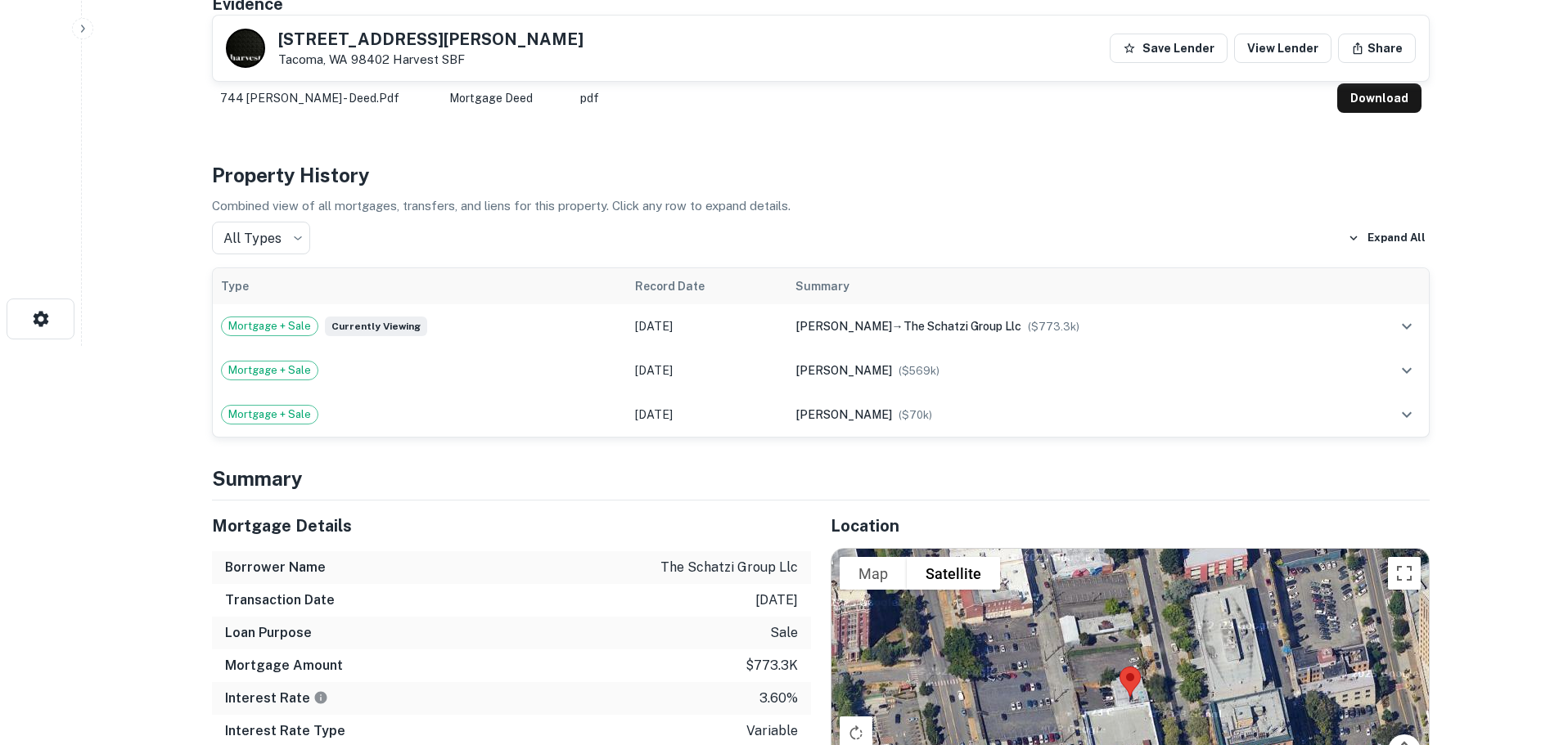
scroll to position [491, 0]
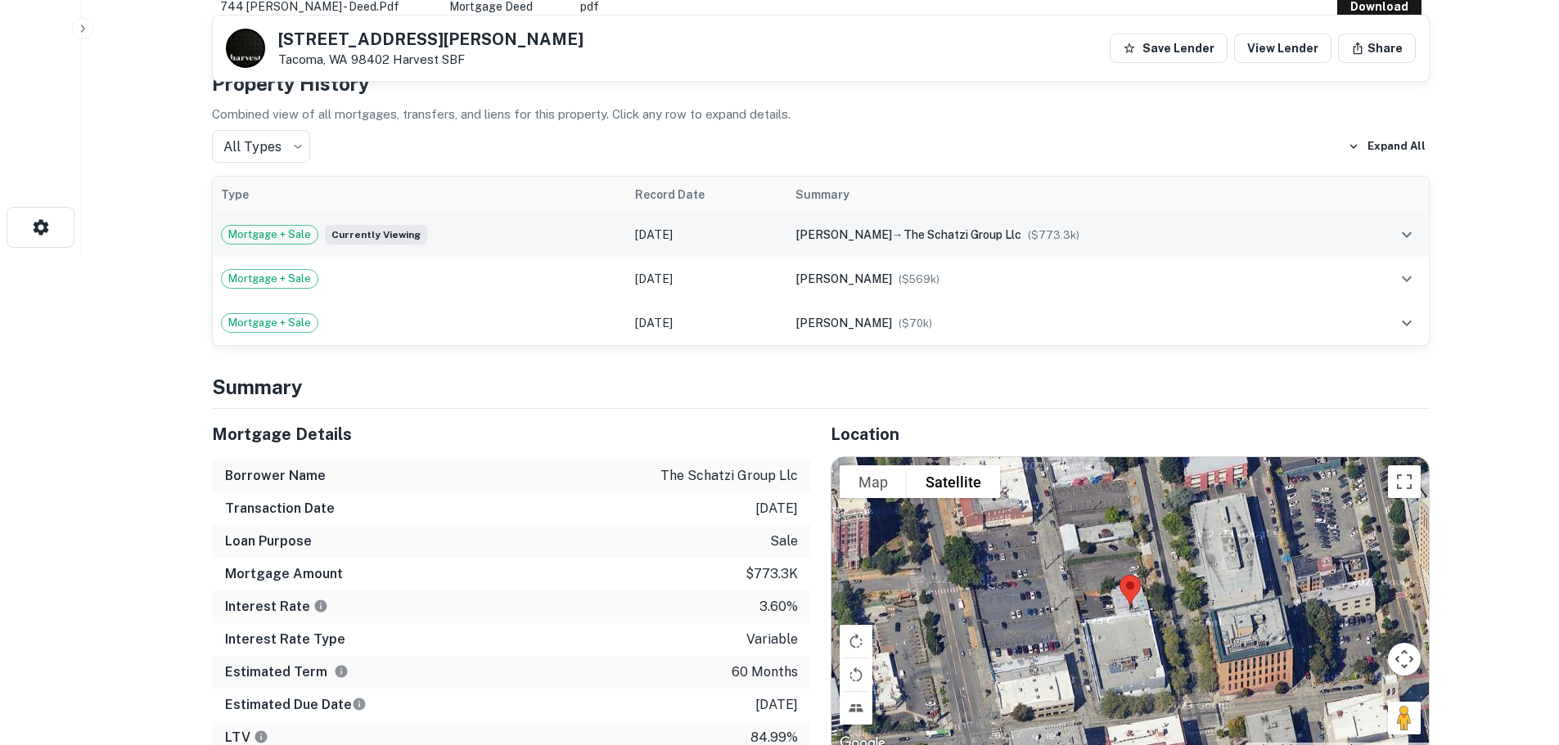
click at [457, 237] on div "Mortgage + Sale Currently viewing" at bounding box center [420, 235] width 399 height 20
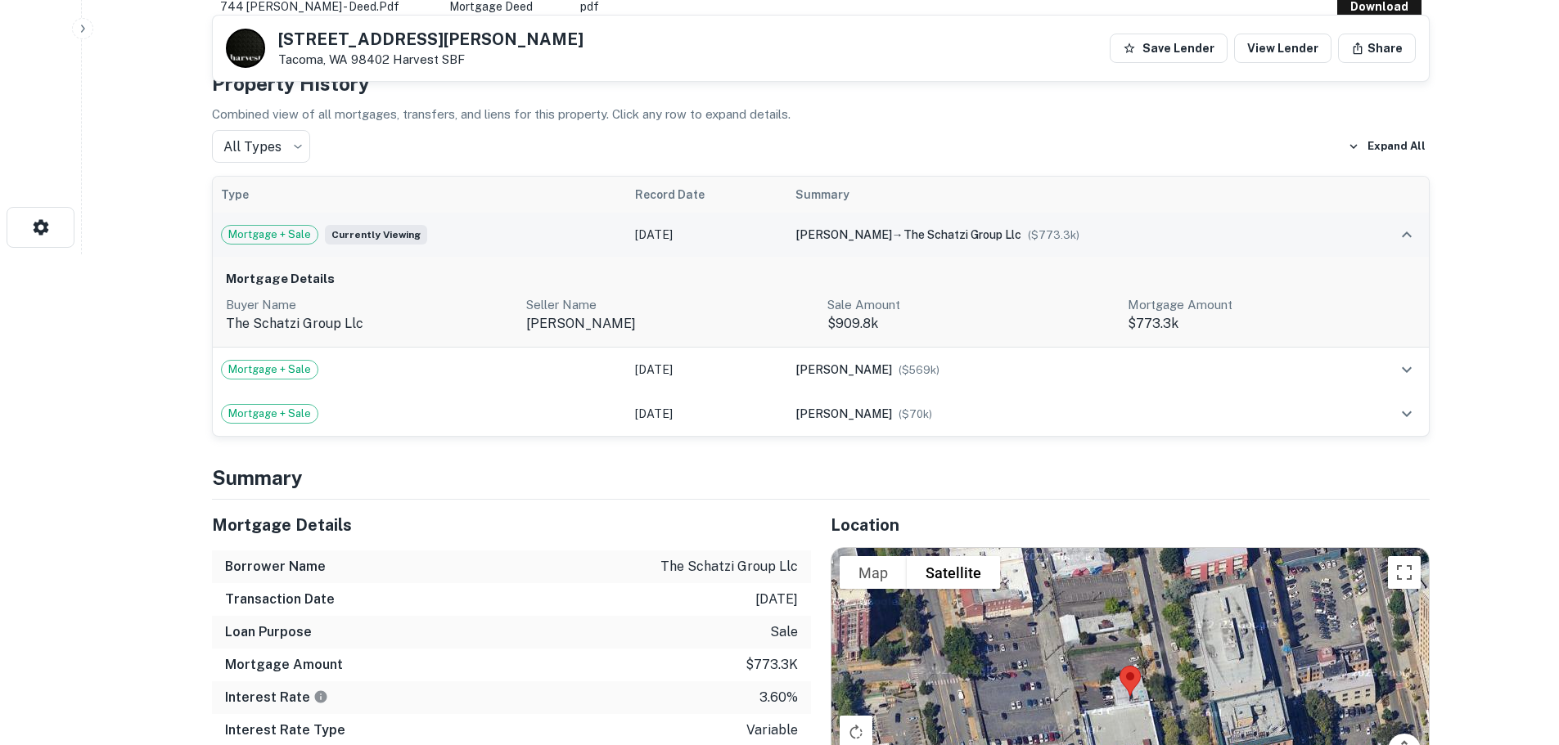
click at [457, 237] on div "Mortgage + Sale Currently viewing" at bounding box center [420, 235] width 399 height 20
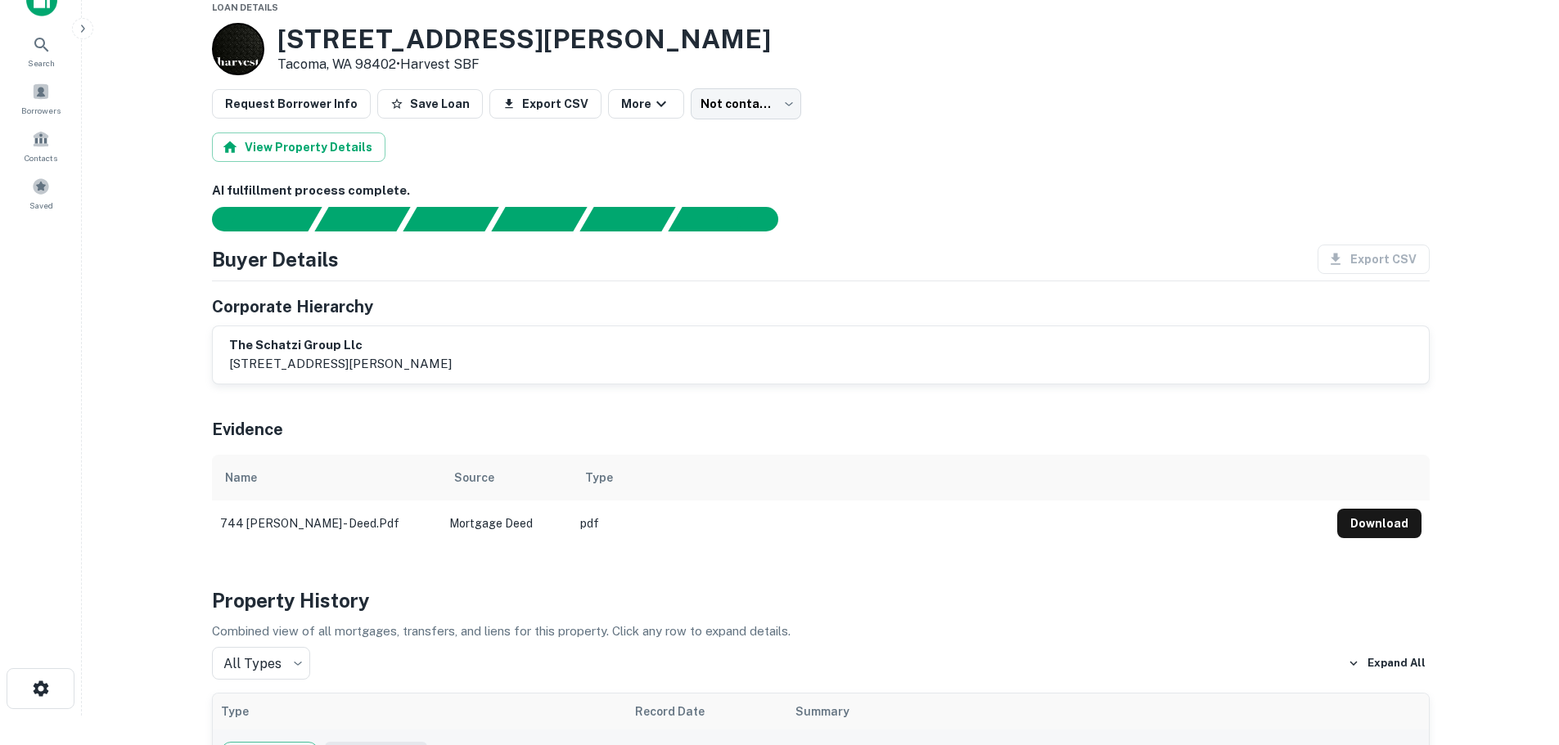
scroll to position [0, 0]
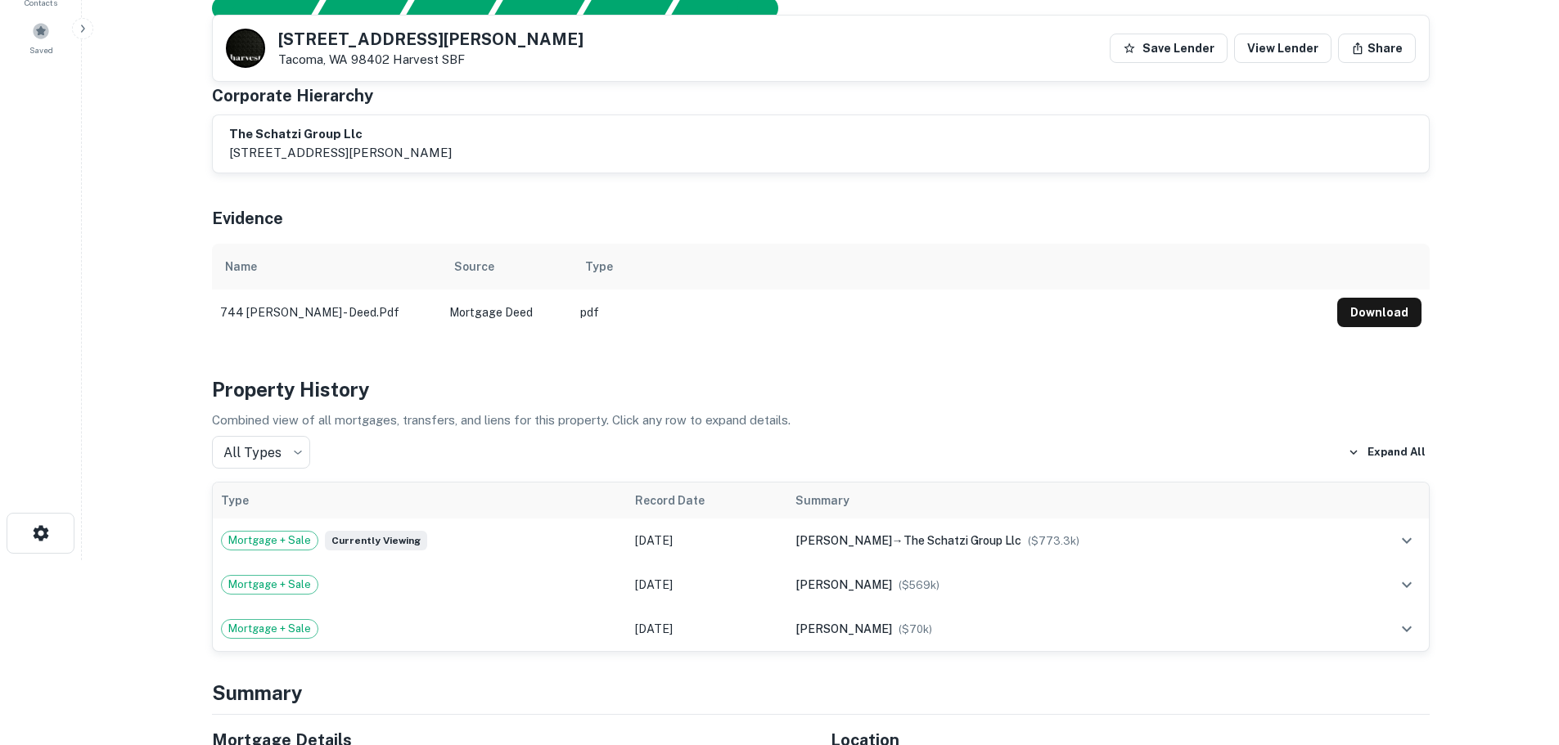
scroll to position [82, 0]
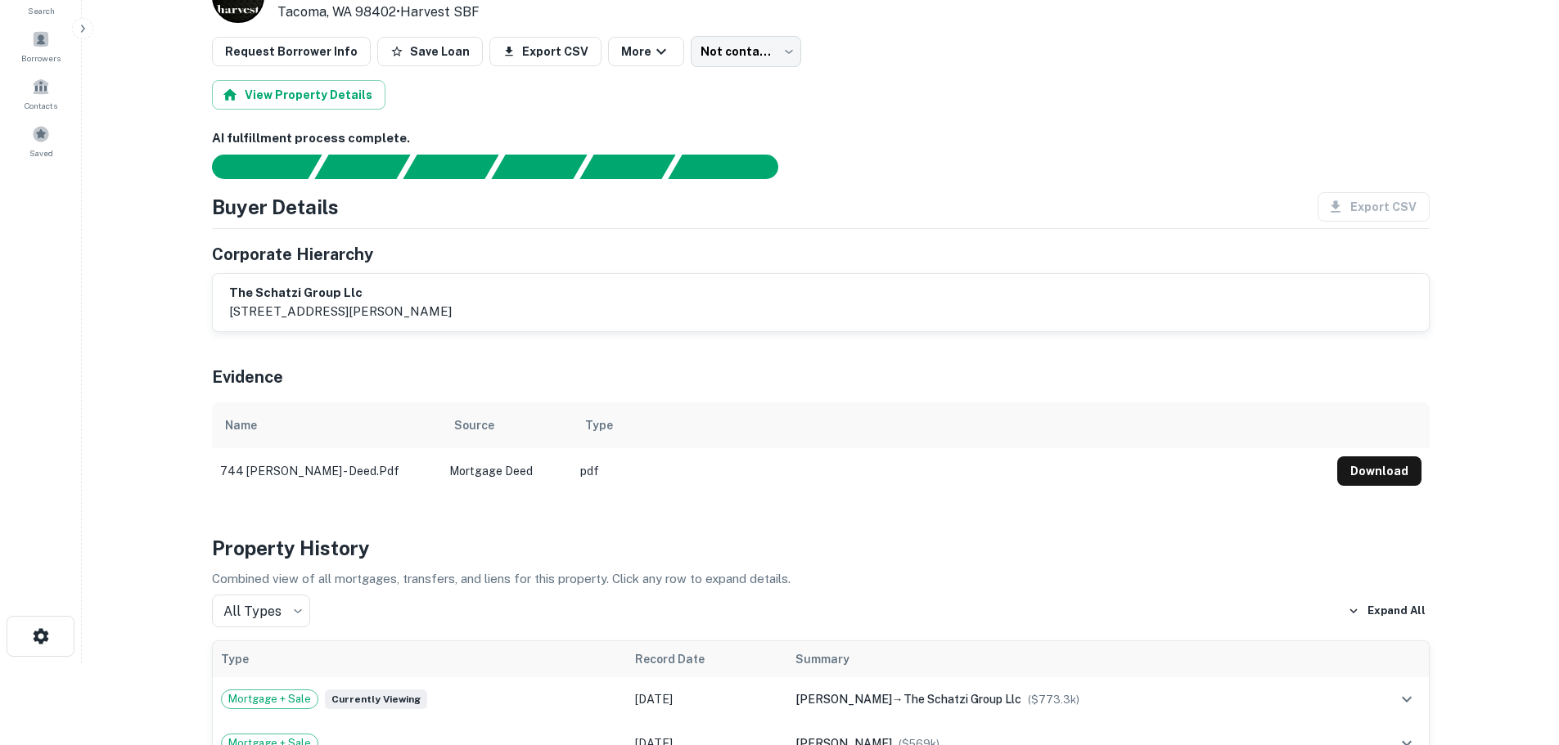
click at [508, 318] on div "the schatzi group llc 744 fawcett avenue, tacoma, wa, 98402" at bounding box center [820, 303] width 1183 height 38
click at [393, 300] on h6 "the schatzi group llc" at bounding box center [340, 293] width 223 height 19
click at [525, 304] on div "the schatzi group llc 744 fawcett avenue, tacoma, wa, 98402" at bounding box center [820, 303] width 1183 height 38
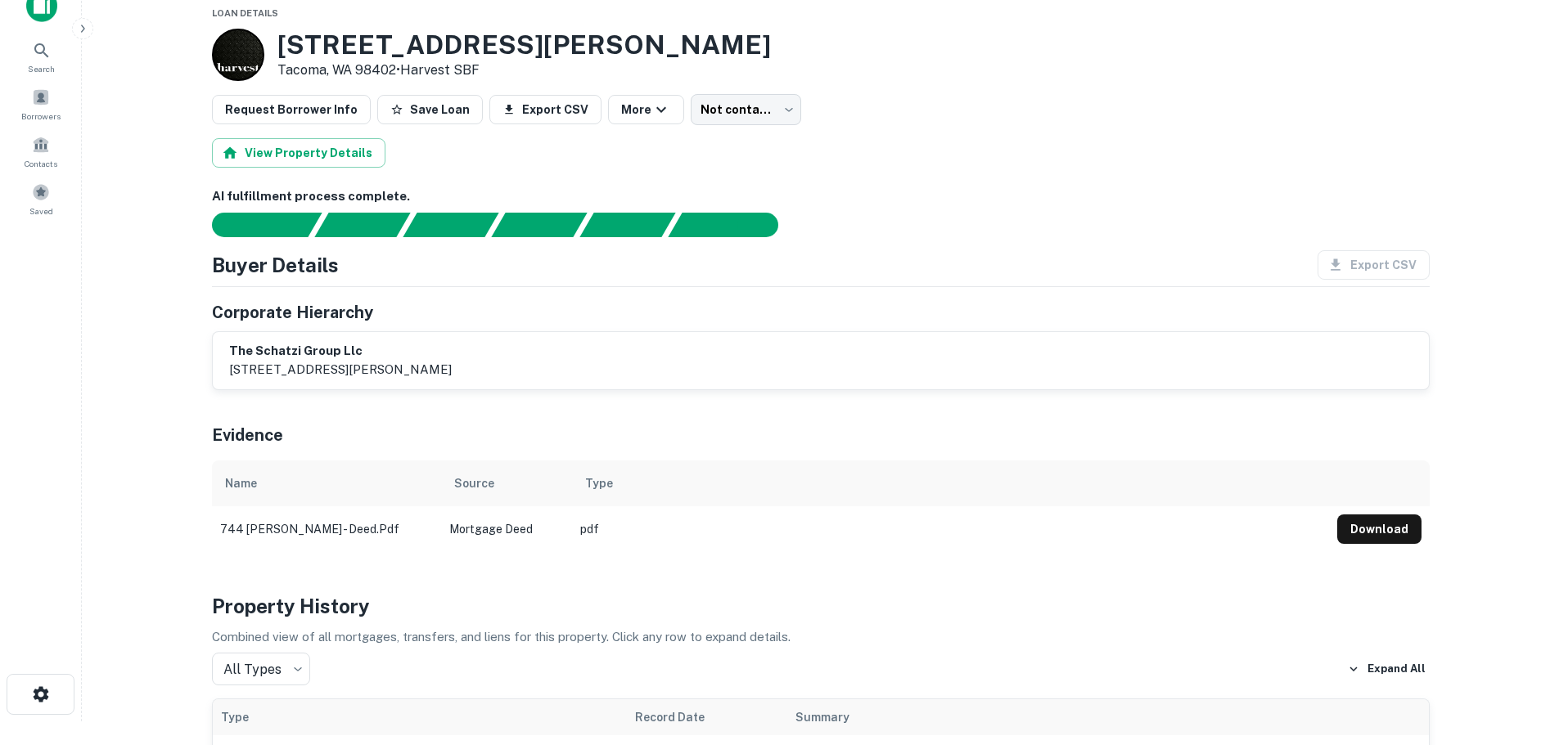
scroll to position [0, 0]
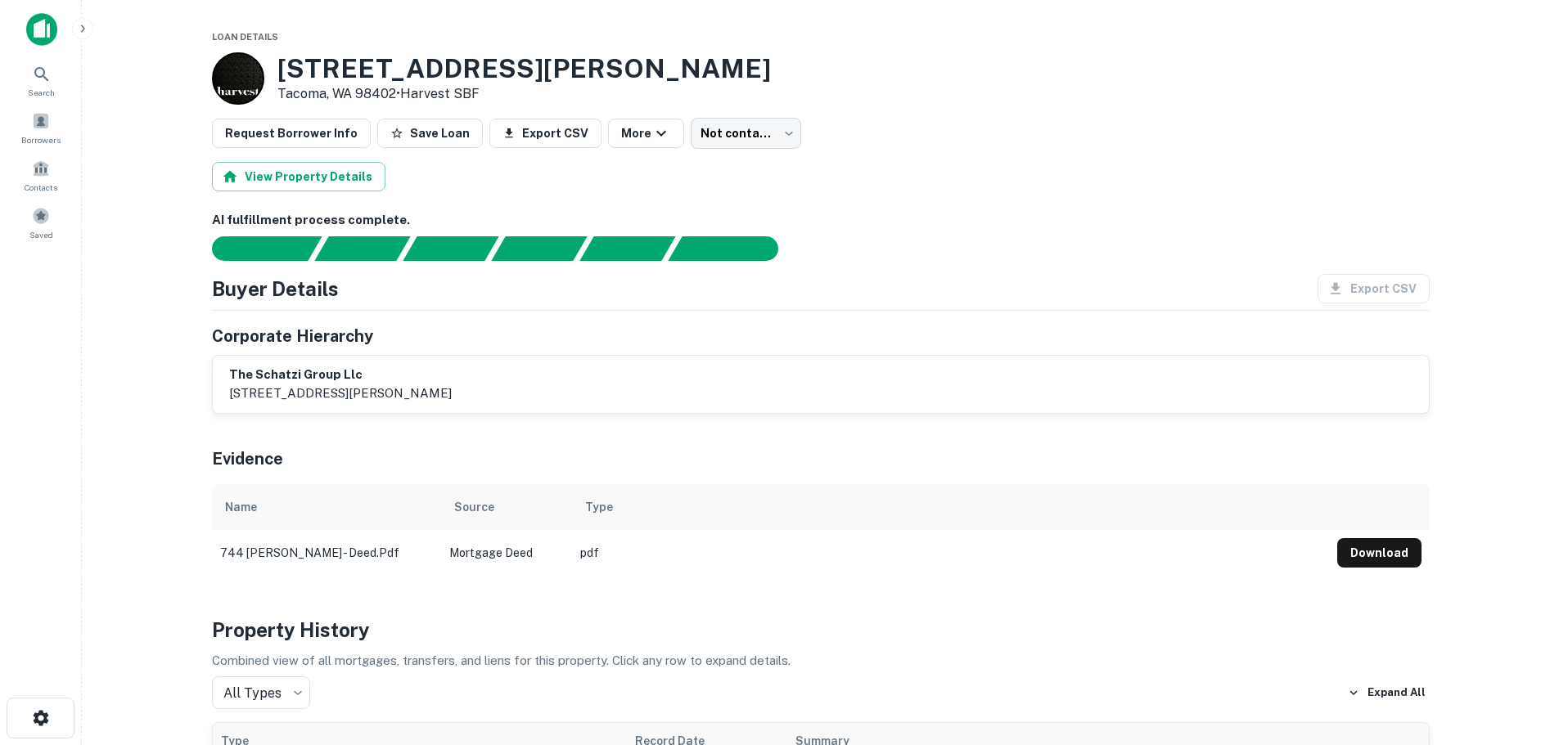
click at [391, 376] on h6 "the schatzi group llc" at bounding box center [340, 375] width 223 height 19
click at [310, 65] on h3 "744 Fawcett Ave" at bounding box center [523, 68] width 493 height 31
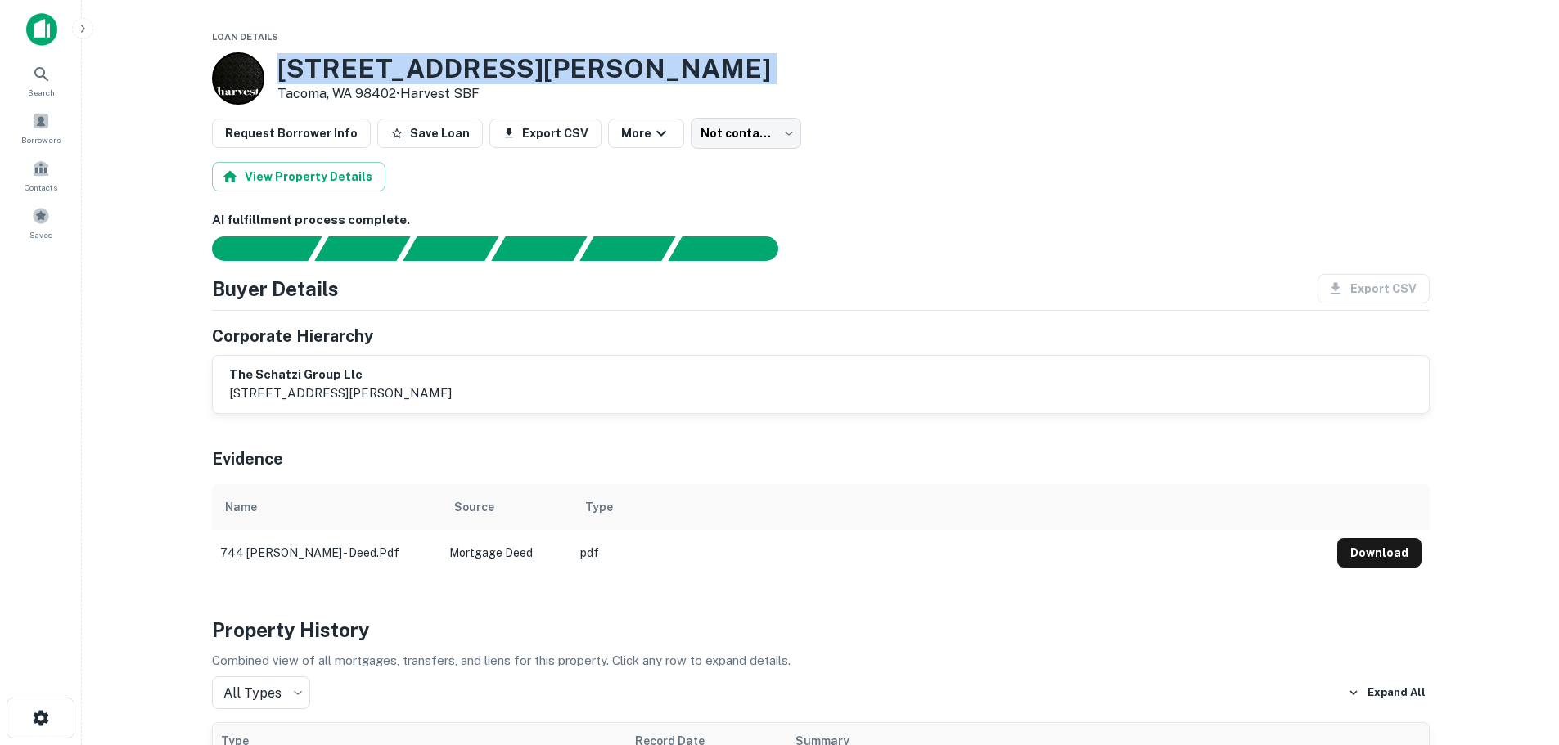
click at [310, 65] on h3 "744 Fawcett Ave" at bounding box center [523, 68] width 493 height 31
copy h3 "744 Fawcett Ave"
drag, startPoint x: 394, startPoint y: 94, endPoint x: 270, endPoint y: 96, distance: 123.6
click at [270, 96] on div "744 Fawcett Ave Tacoma, WA 98402 • Harvest SBF" at bounding box center [491, 78] width 559 height 52
click at [277, 94] on p "Tacoma, WA 98402 • Harvest SBF" at bounding box center [523, 94] width 493 height 20
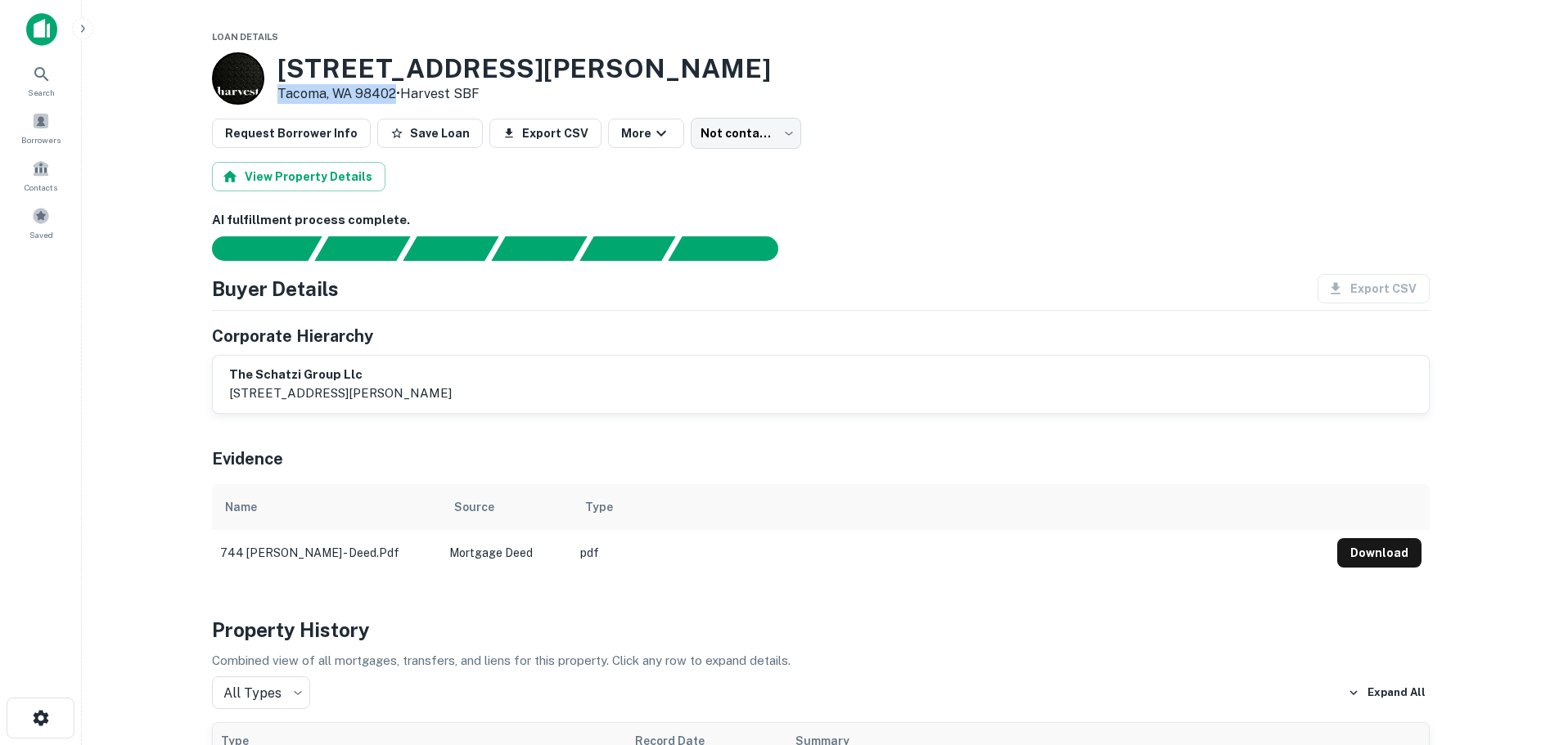
drag, startPoint x: 278, startPoint y: 94, endPoint x: 393, endPoint y: 95, distance: 114.6
click at [393, 95] on div "744 Fawcett Ave Tacoma, WA 98402 • Harvest SBF" at bounding box center [491, 78] width 559 height 52
copy p "Tacoma, WA 98402"
click at [46, 74] on icon at bounding box center [42, 75] width 20 height 20
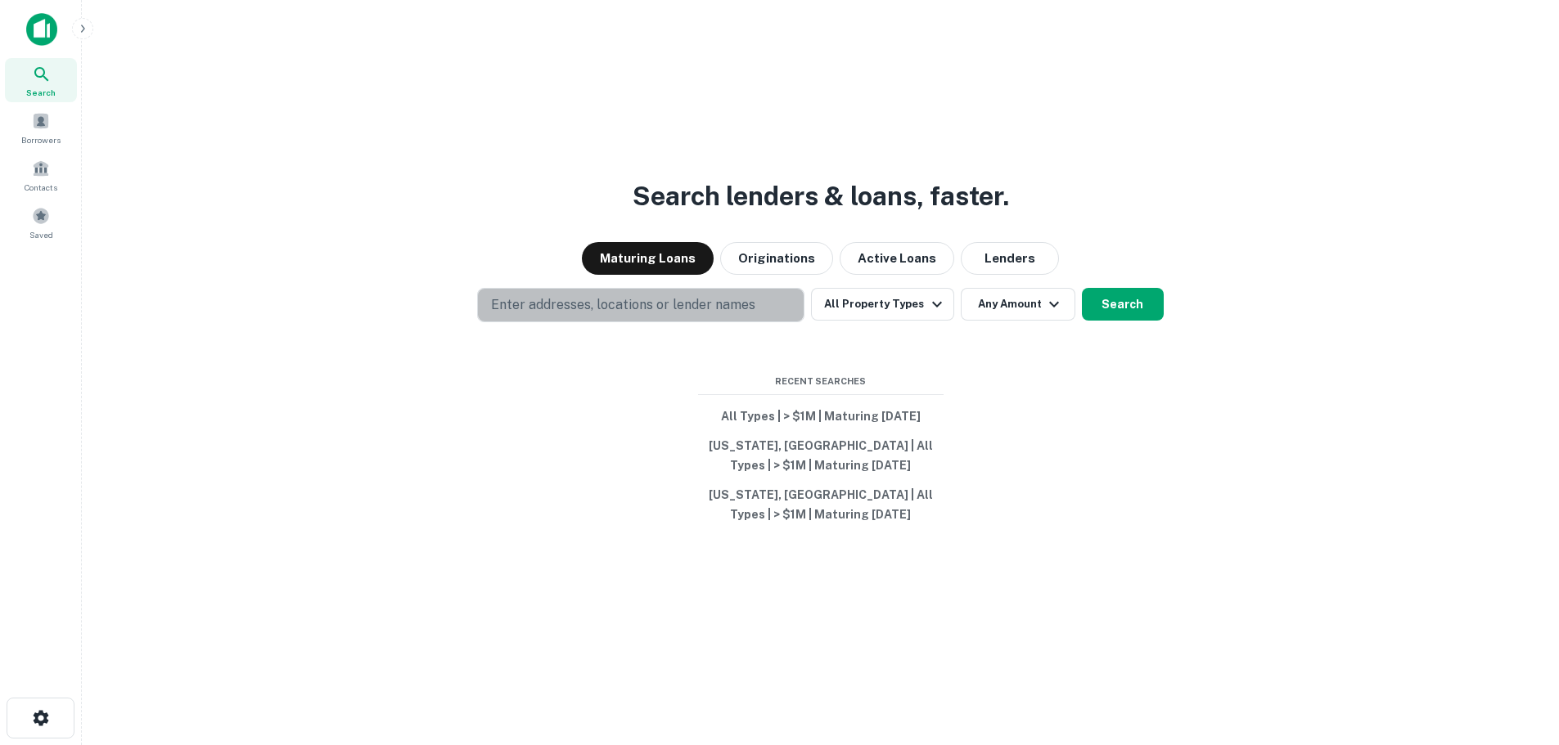
click at [626, 314] on p "Enter addresses, locations or lender names" at bounding box center [623, 305] width 264 height 20
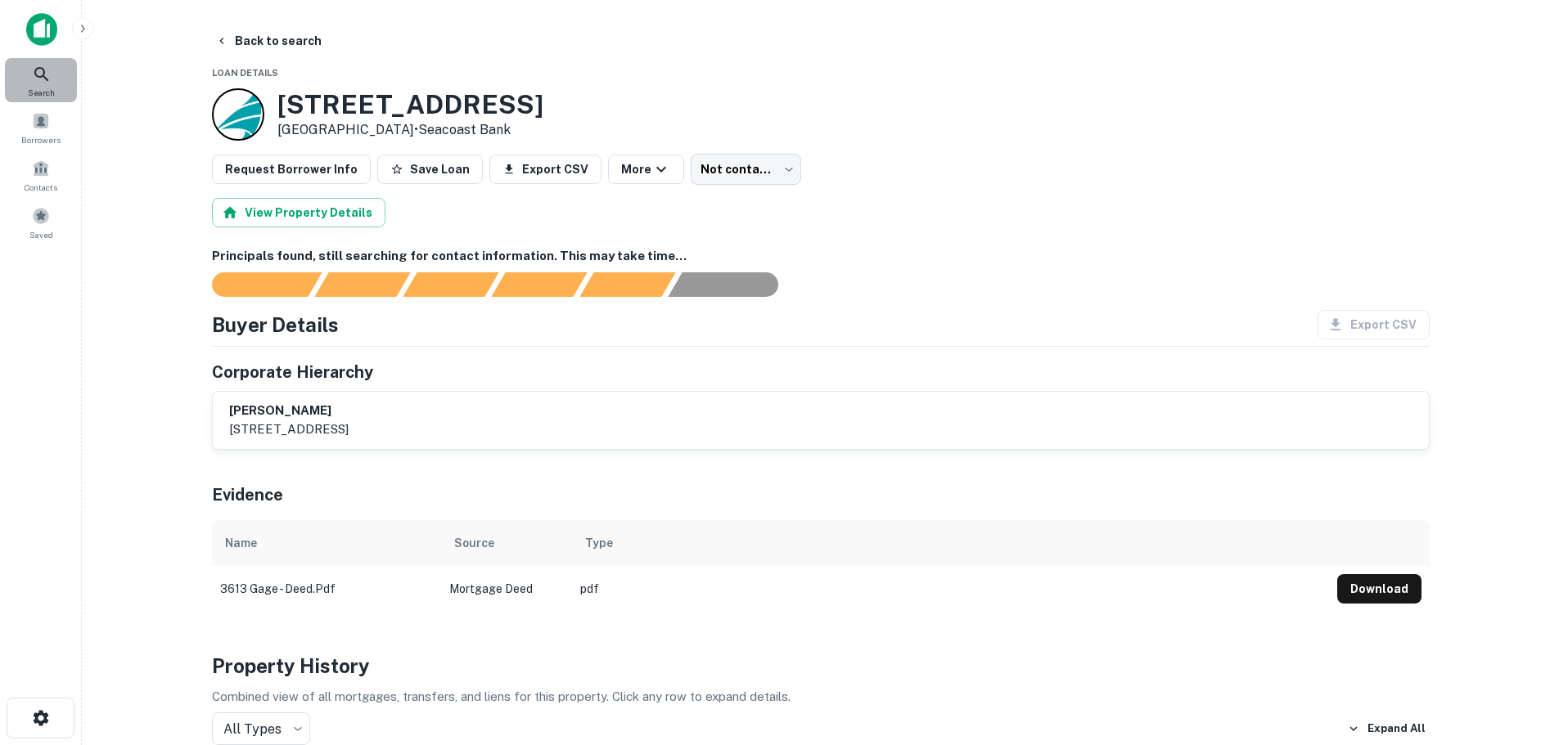
click at [48, 79] on icon at bounding box center [42, 75] width 20 height 20
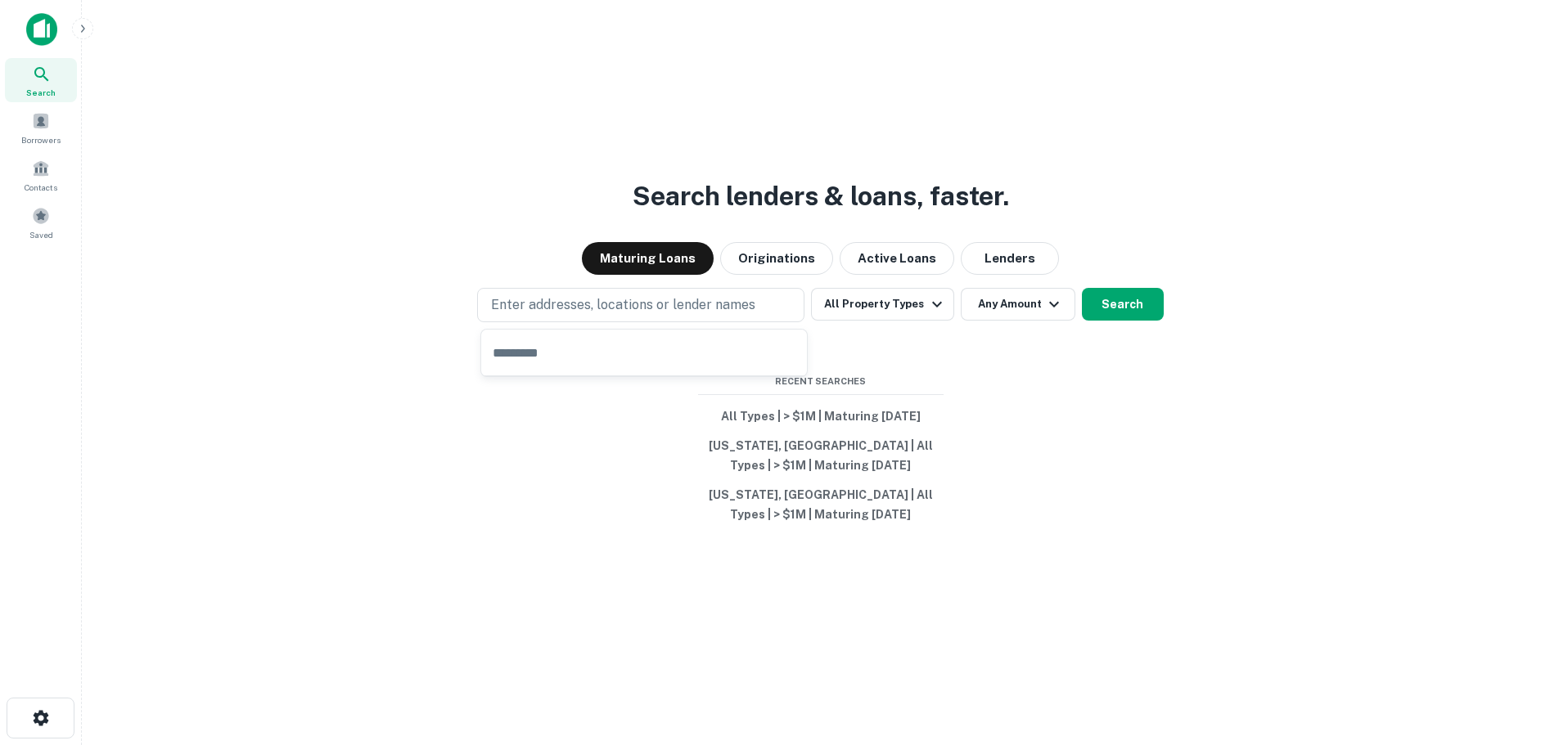
type input "**********"
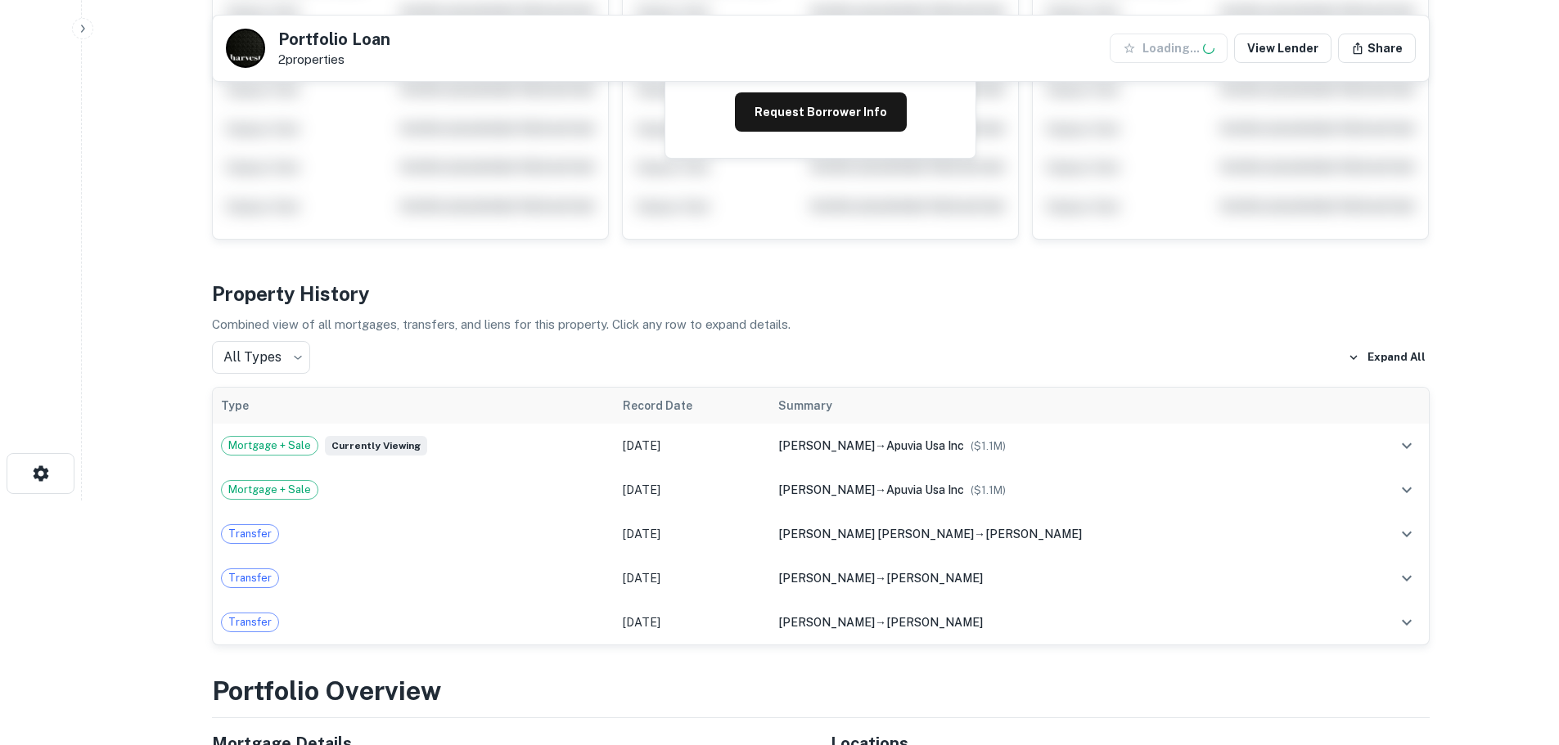
scroll to position [245, 0]
click at [807, 114] on button "Request Borrower Info" at bounding box center [821, 111] width 172 height 39
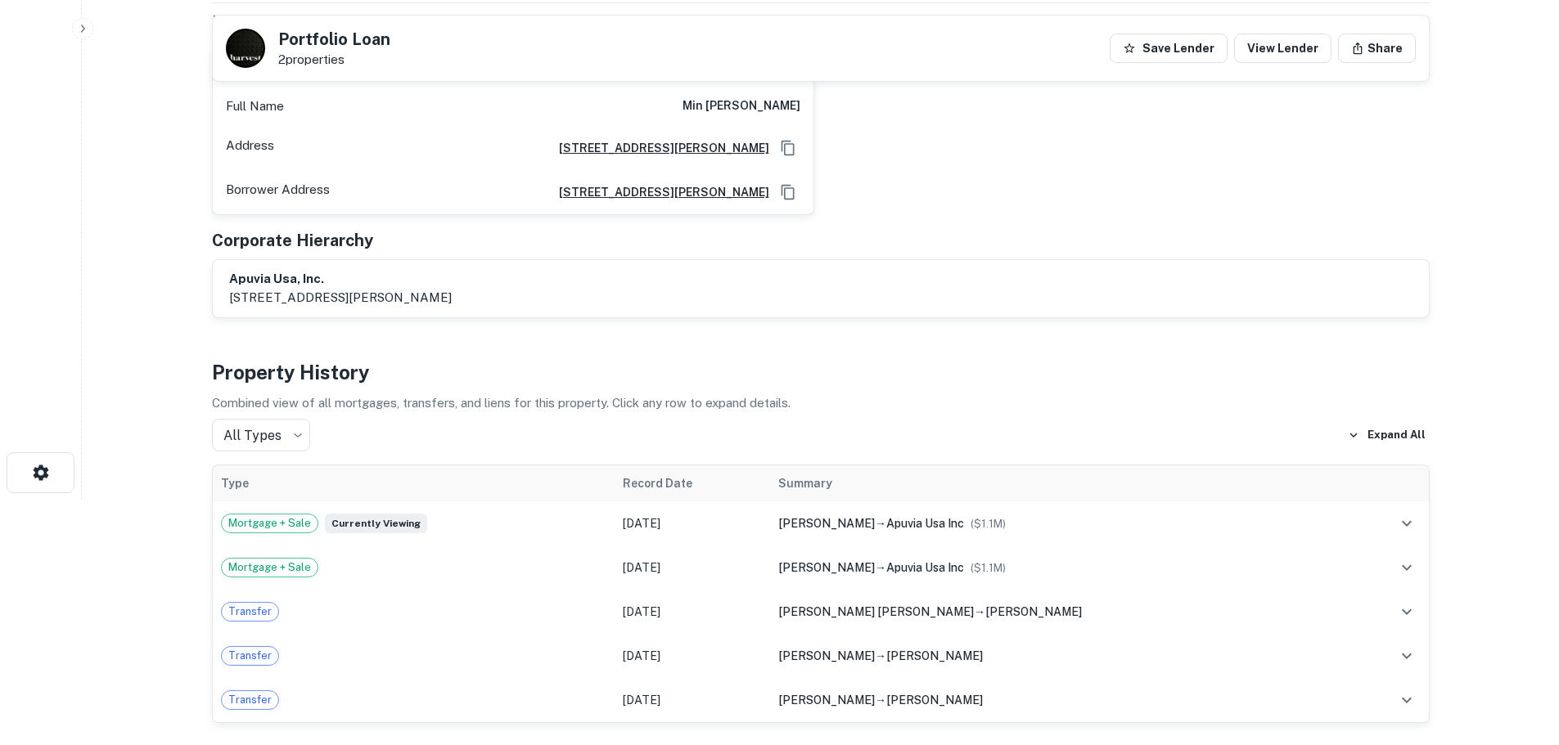
scroll to position [0, 0]
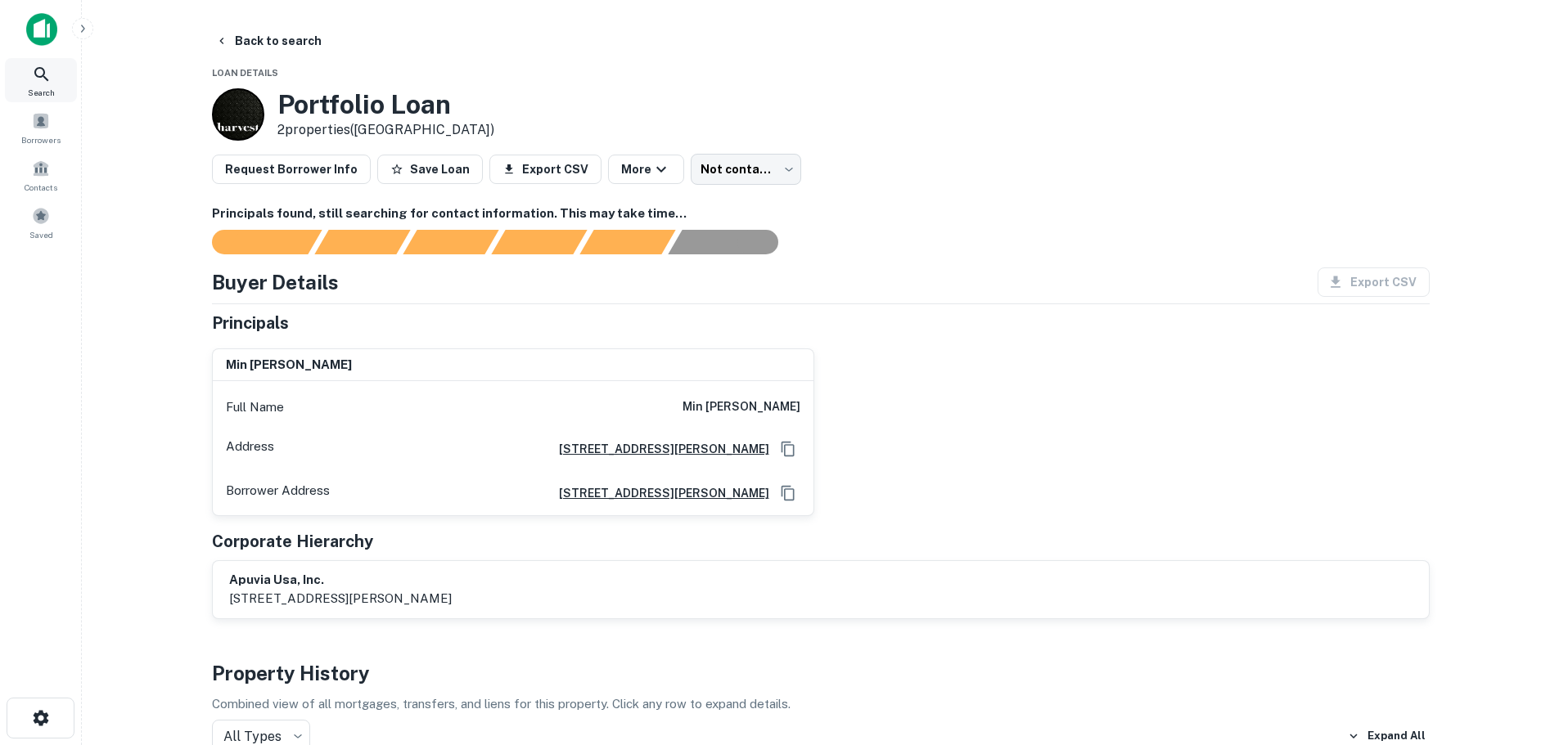
click at [34, 74] on icon at bounding box center [42, 75] width 20 height 20
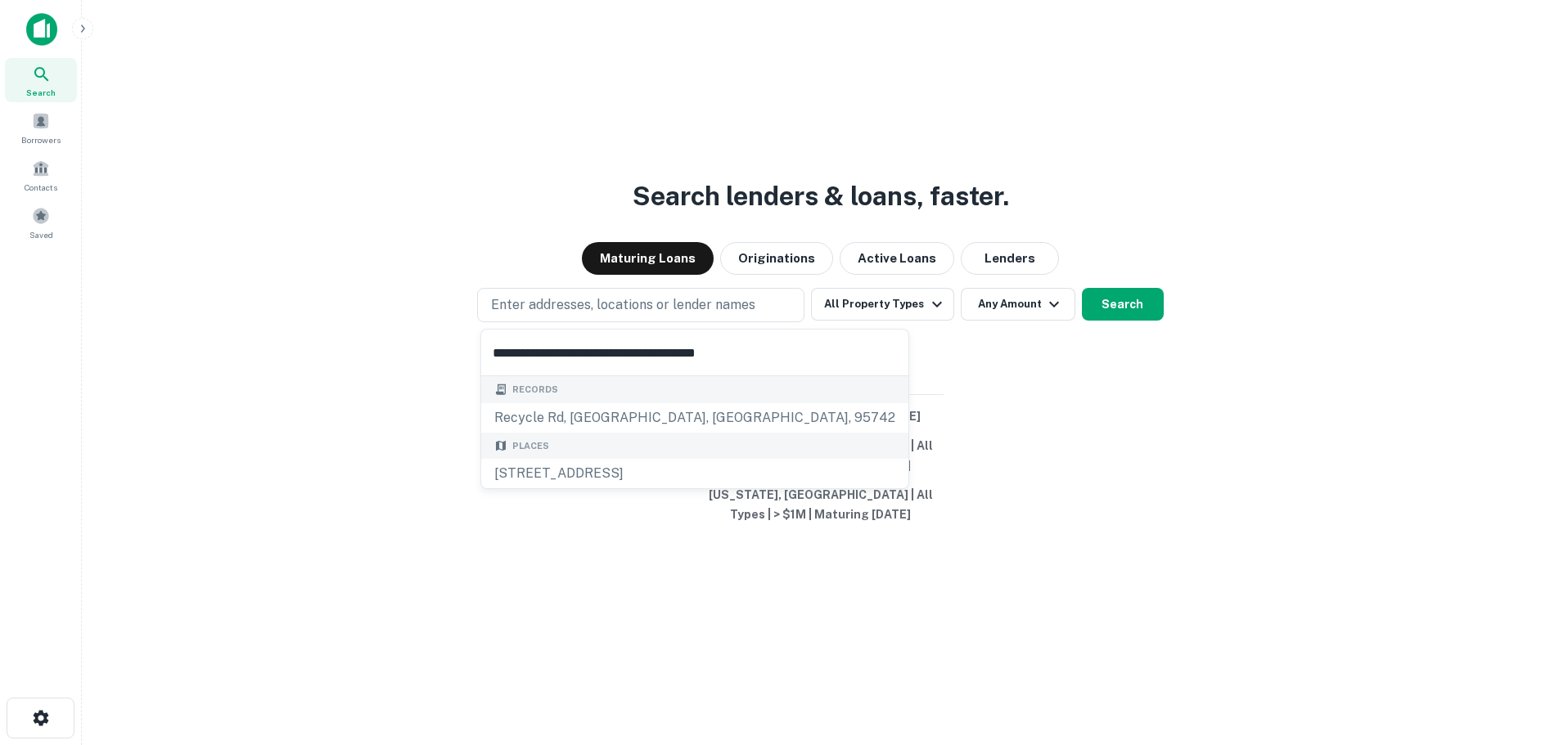
type input "**********"
click at [635, 309] on p "Enter addresses, locations or lender names" at bounding box center [623, 305] width 264 height 20
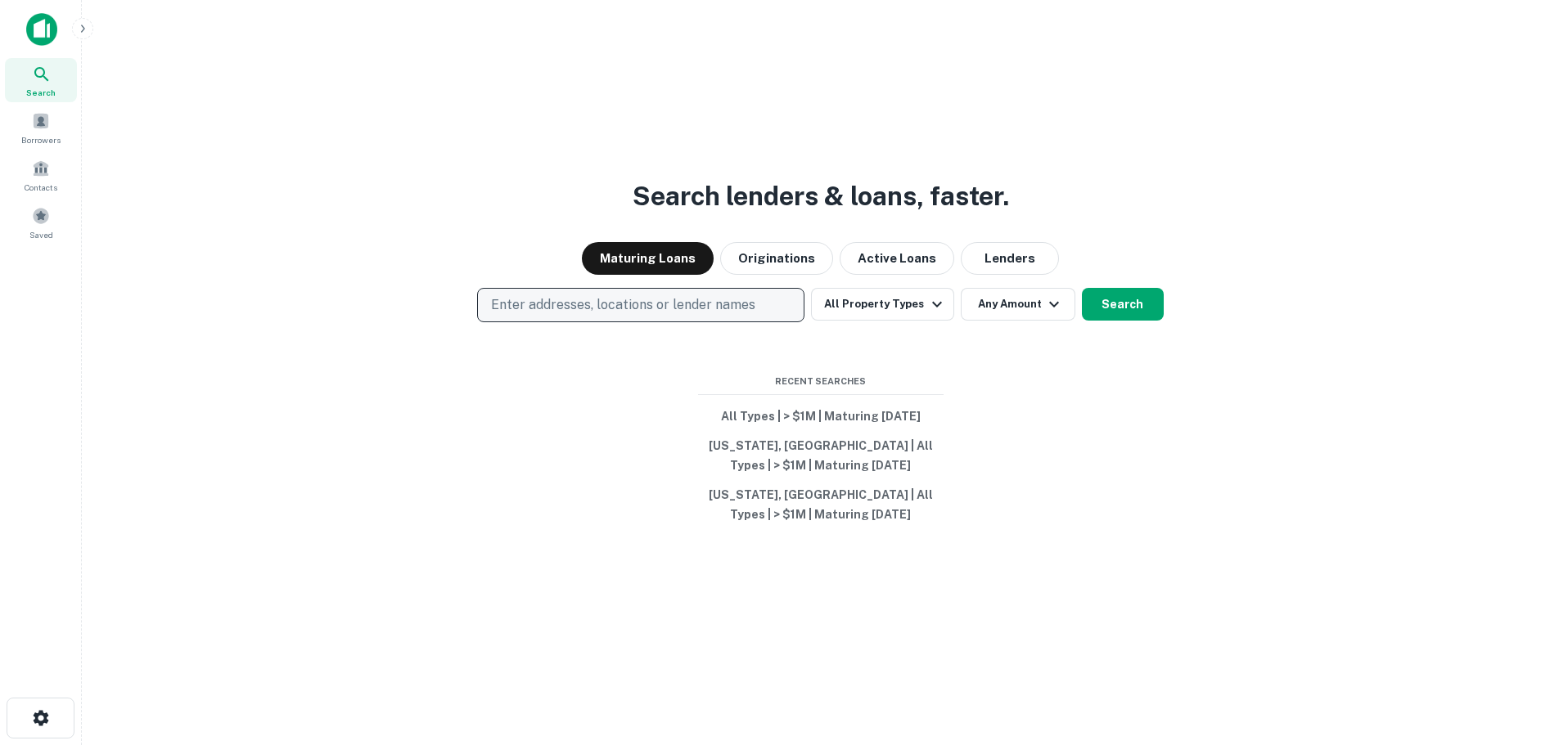
click at [588, 288] on button "Enter addresses, locations or lender names" at bounding box center [640, 305] width 327 height 34
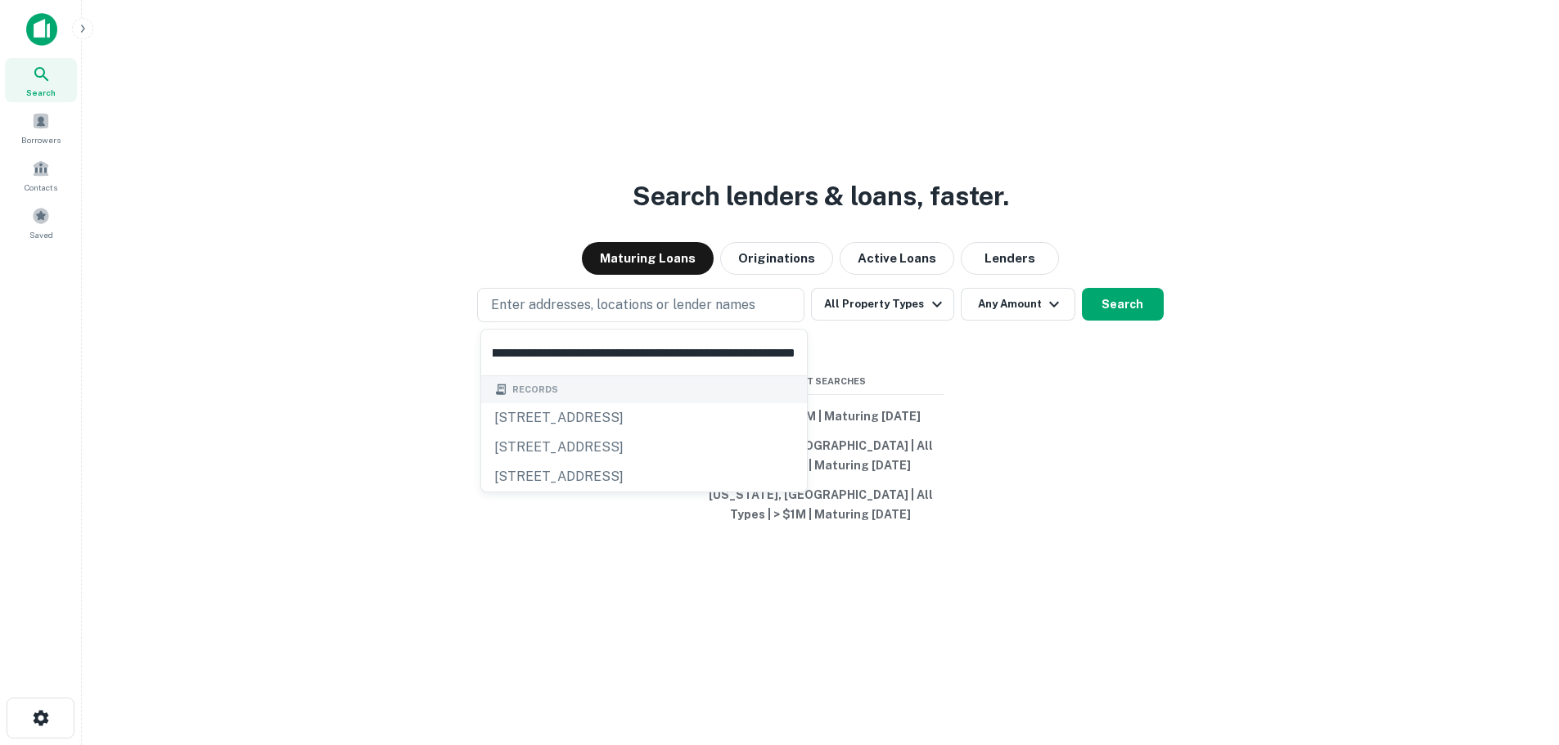
click at [615, 347] on input "**********" at bounding box center [644, 353] width 326 height 46
type input "**********"
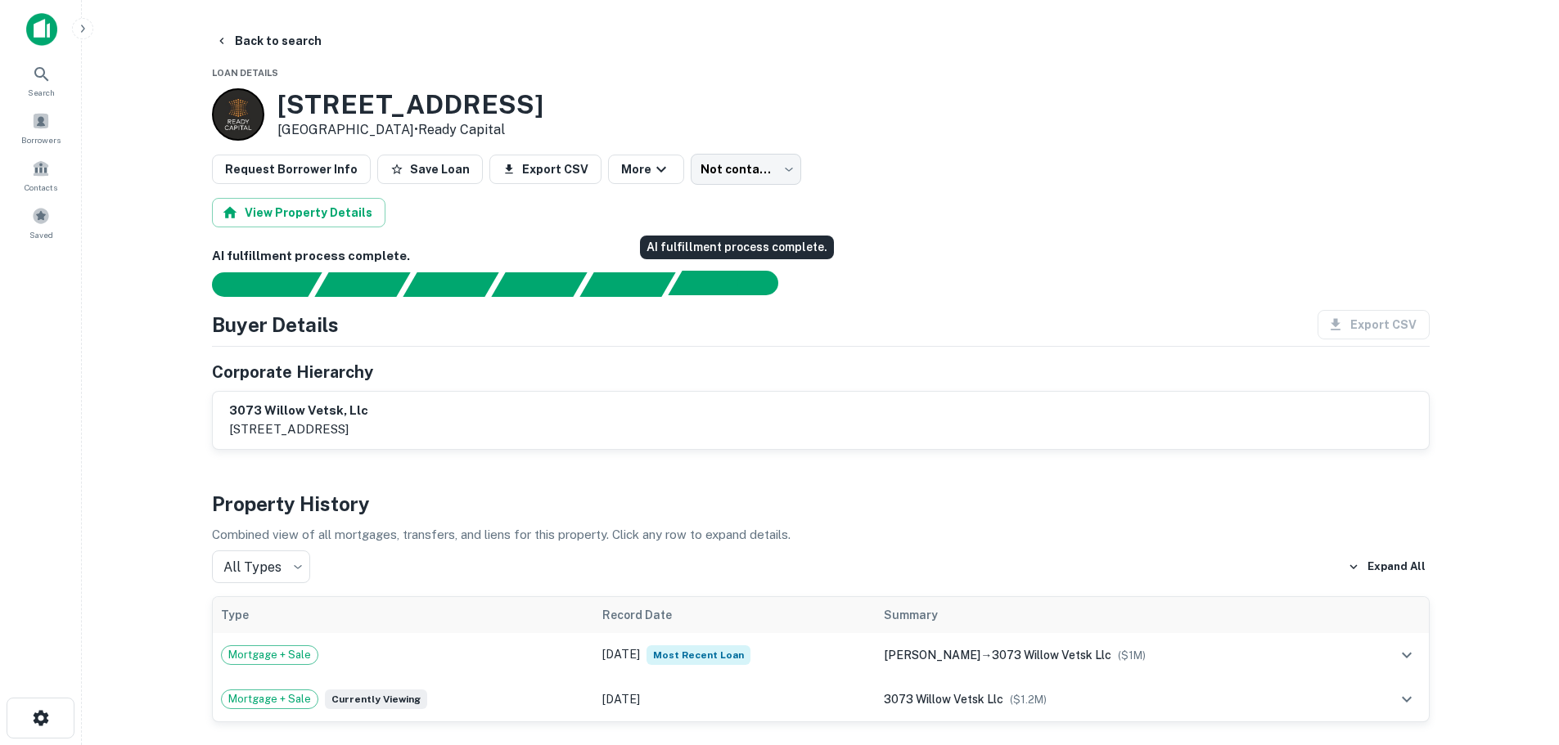
click at [691, 281] on div "AI fulfillment process complete." at bounding box center [716, 283] width 96 height 25
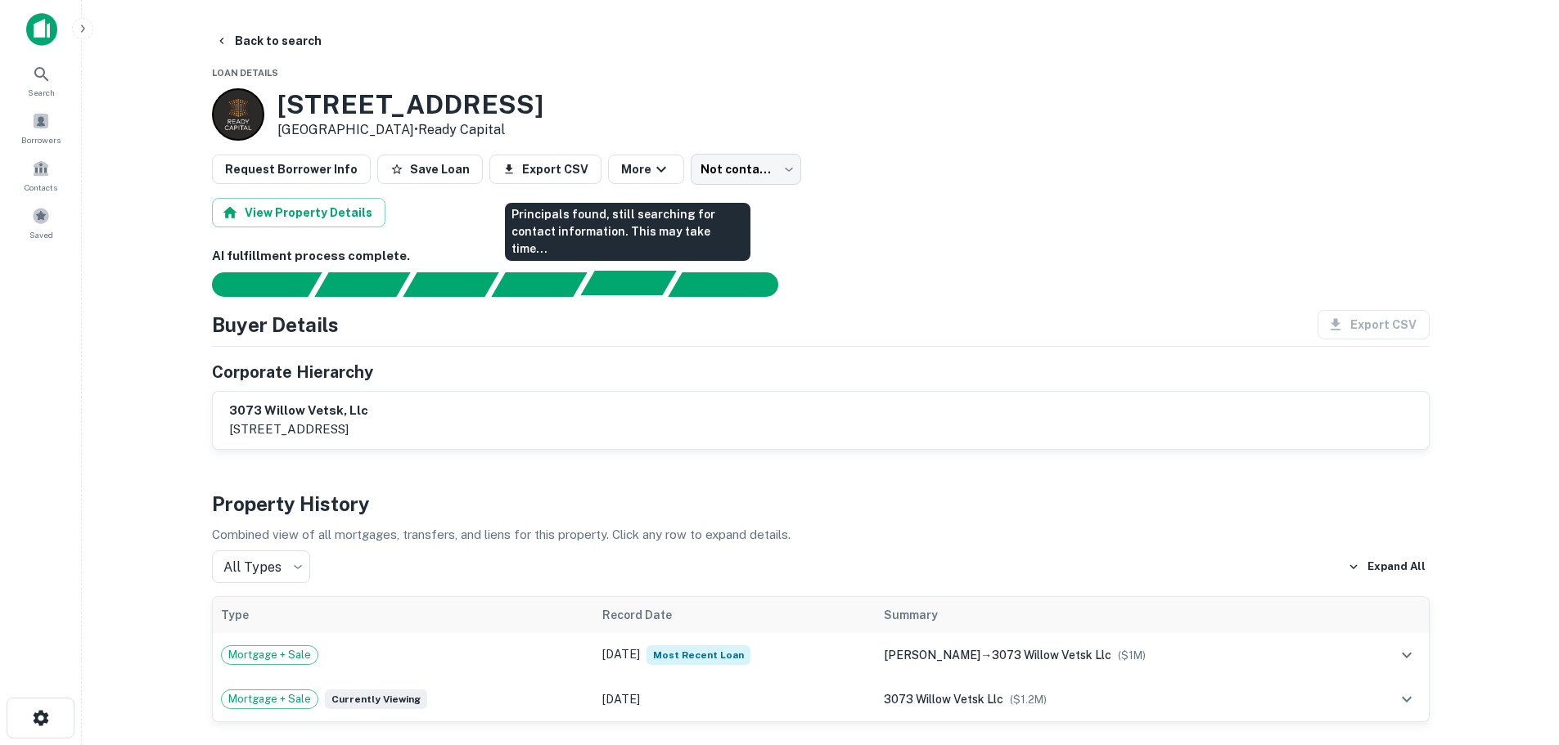
click at [647, 292] on div "Principals found, still searching for contact information. This may take time..." at bounding box center [628, 283] width 96 height 25
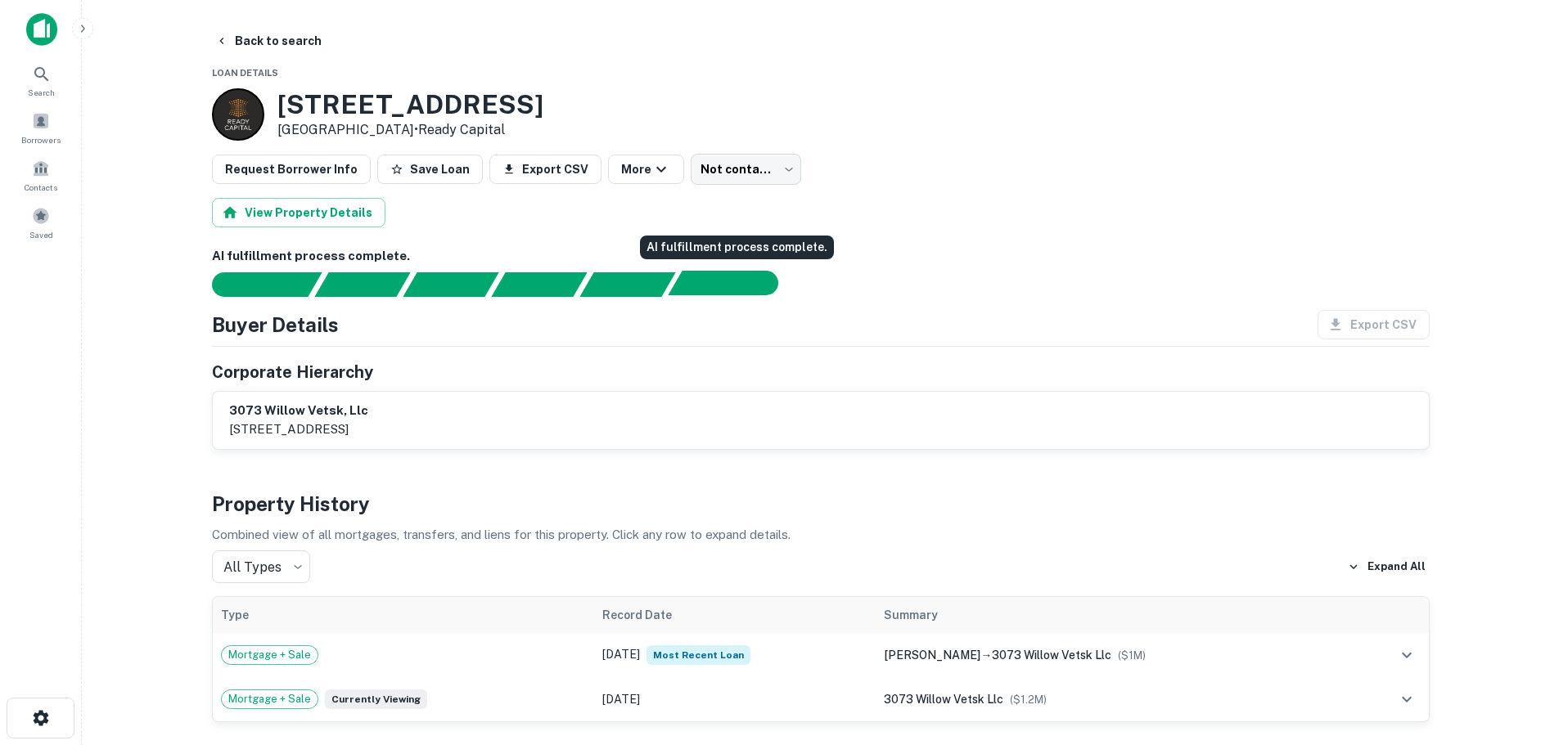
click at [683, 285] on div "AI fulfillment process complete." at bounding box center [716, 283] width 96 height 25
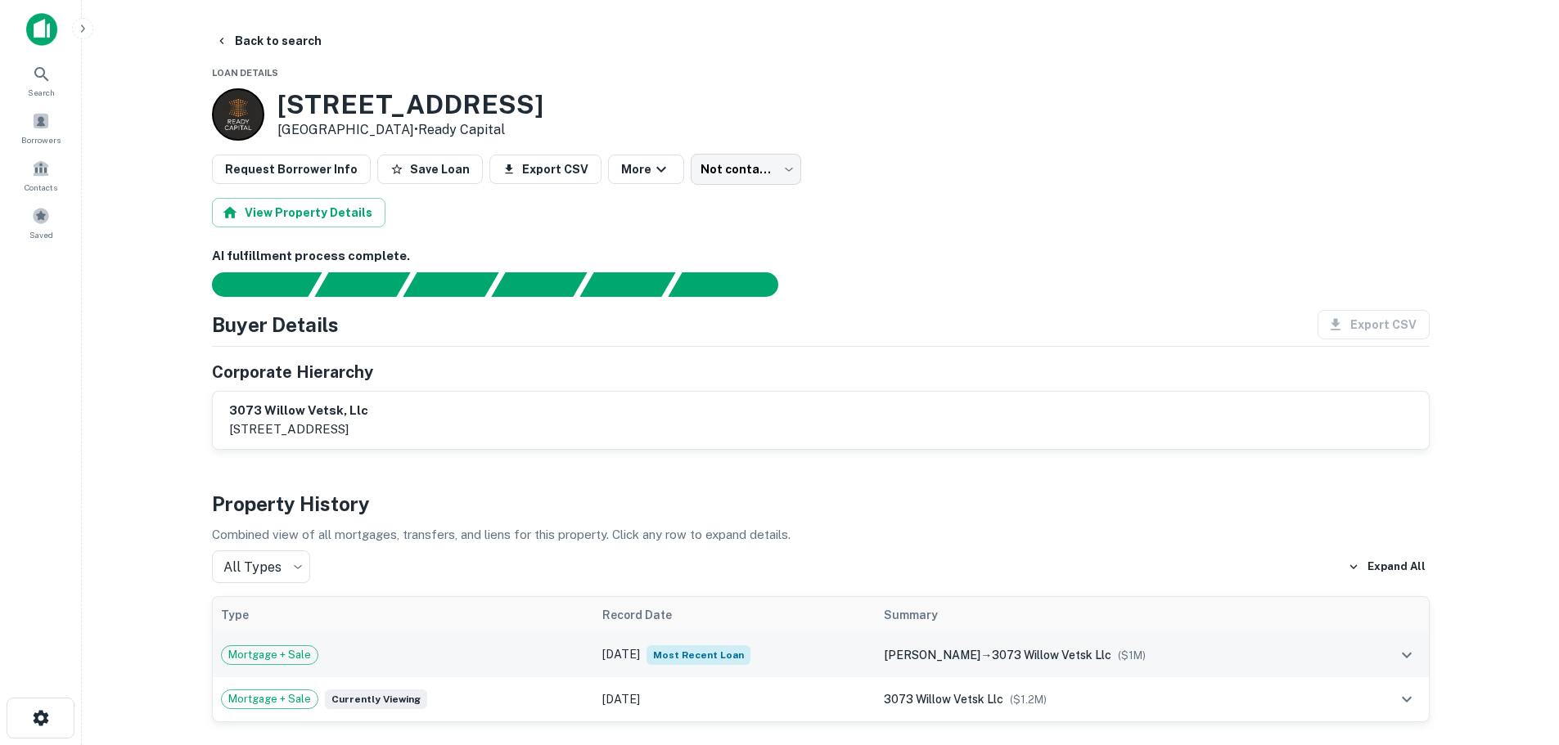
click at [453, 642] on td "Mortgage + Sale" at bounding box center [403, 655] width 381 height 44
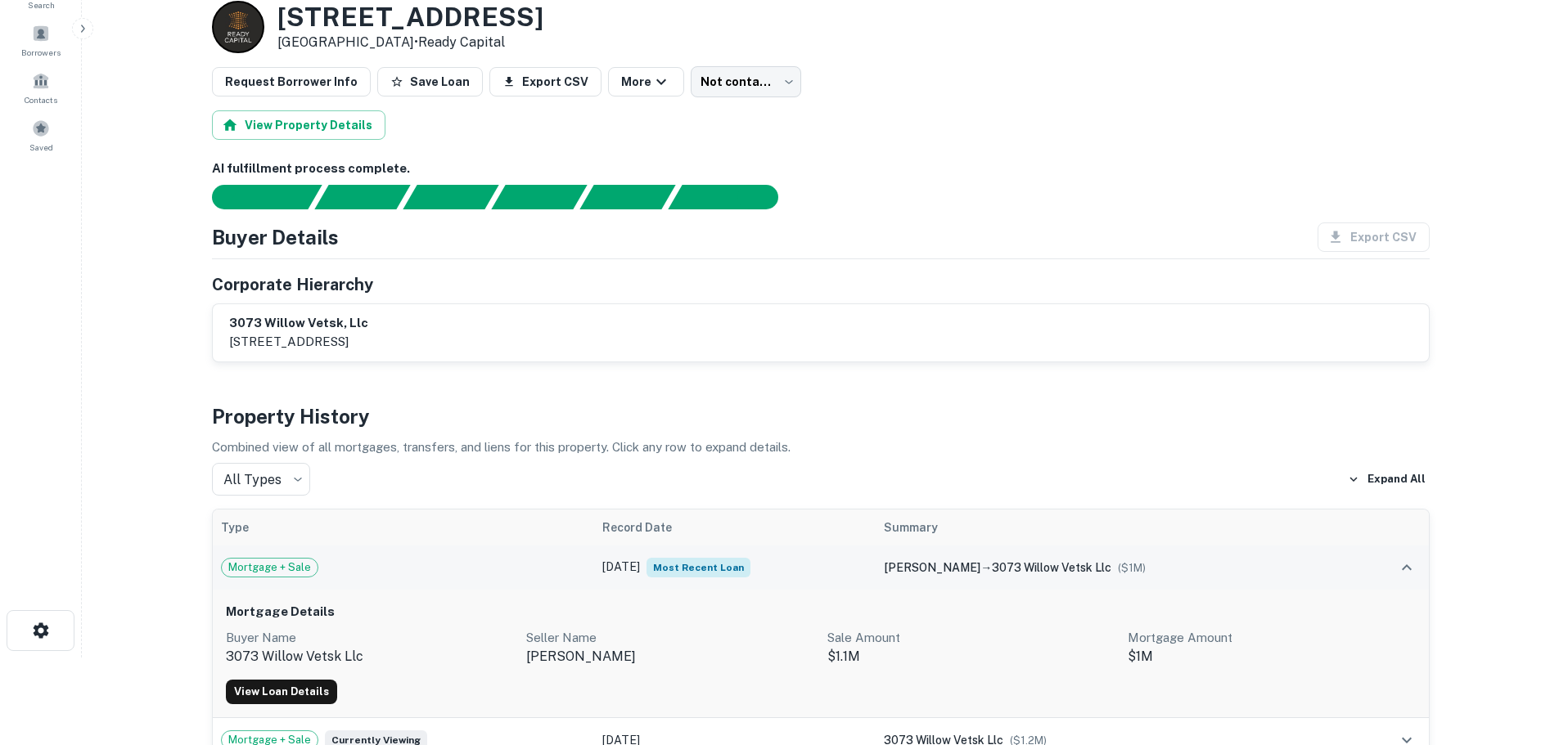
scroll to position [164, 0]
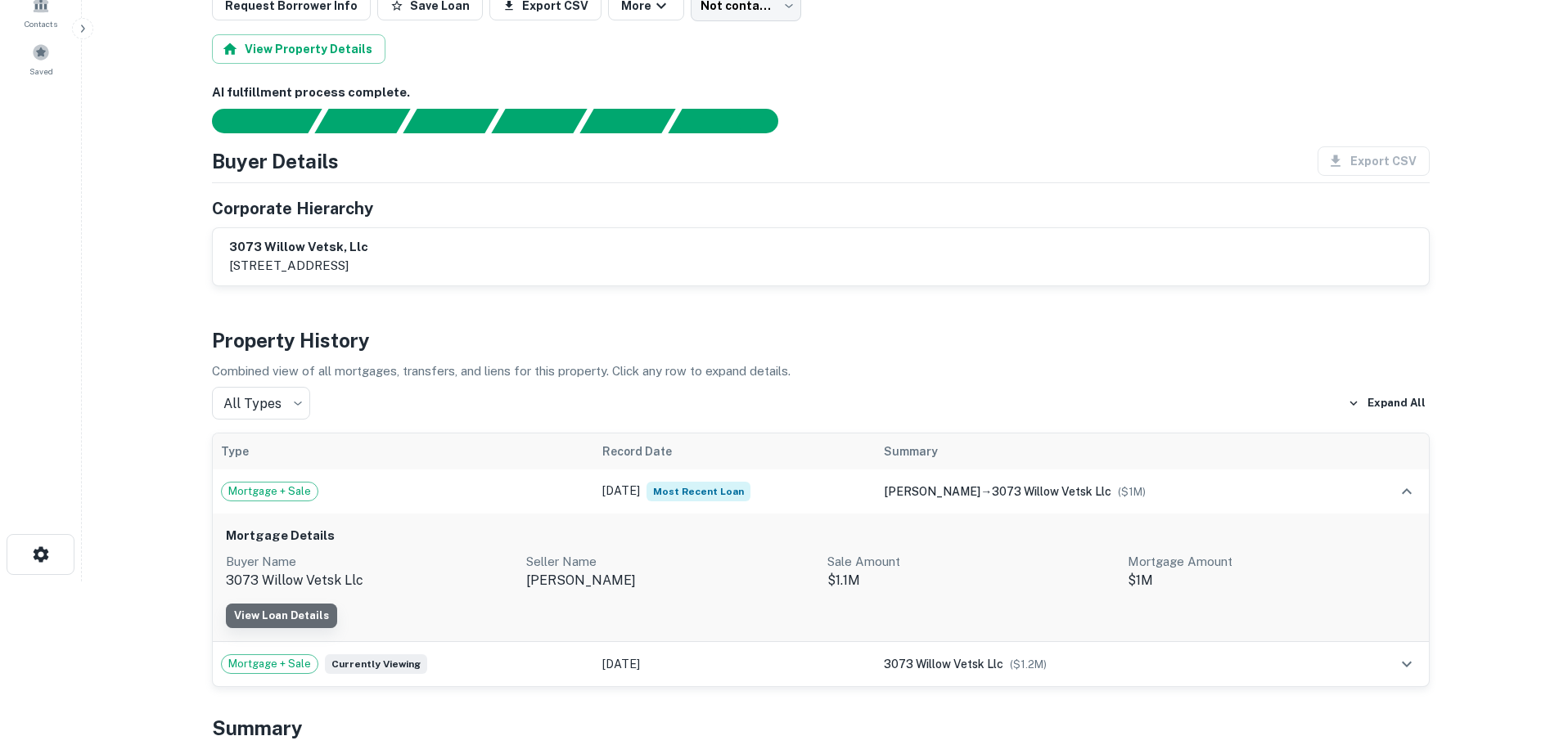
click at [304, 610] on link "View Loan Details" at bounding box center [281, 616] width 111 height 25
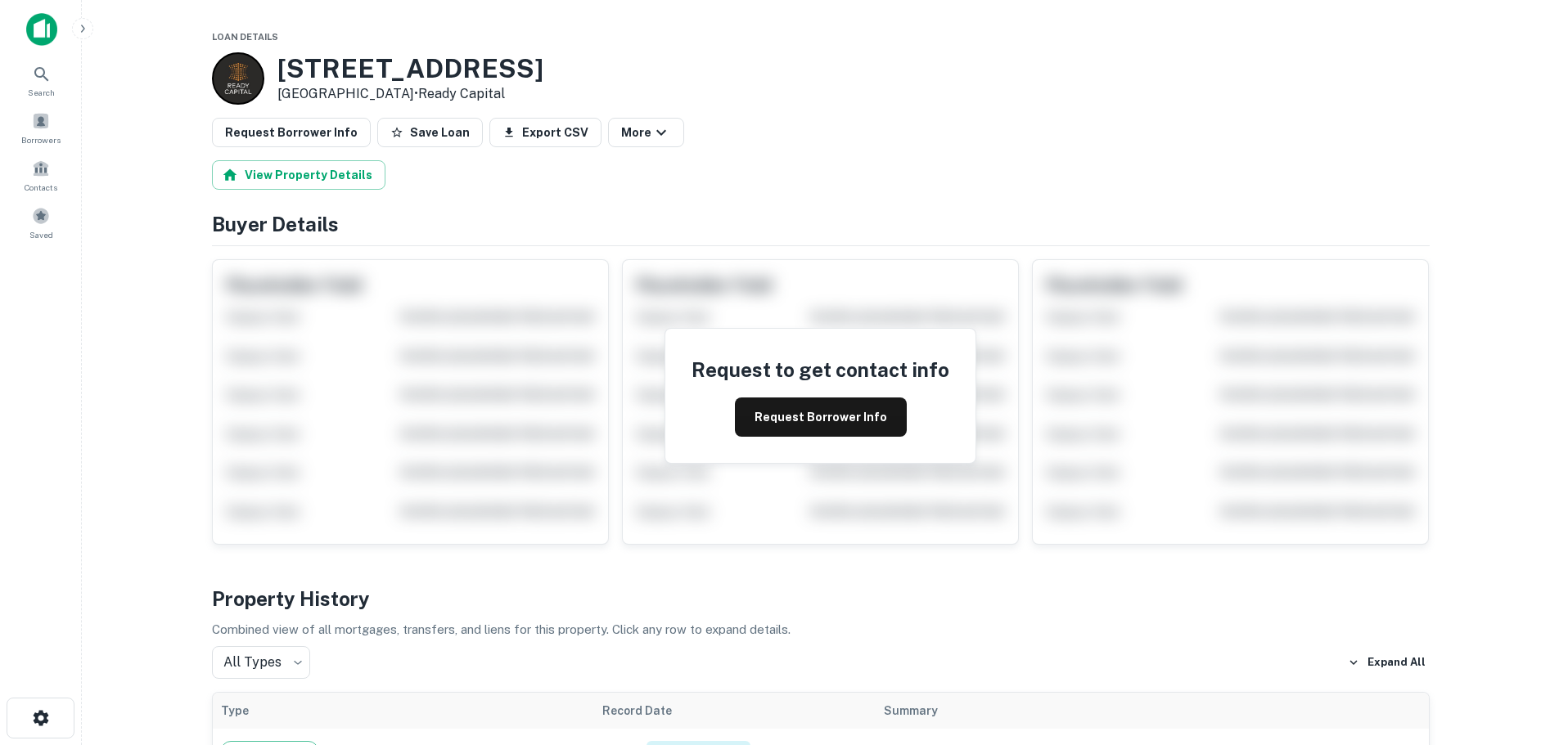
scroll to position [164, 0]
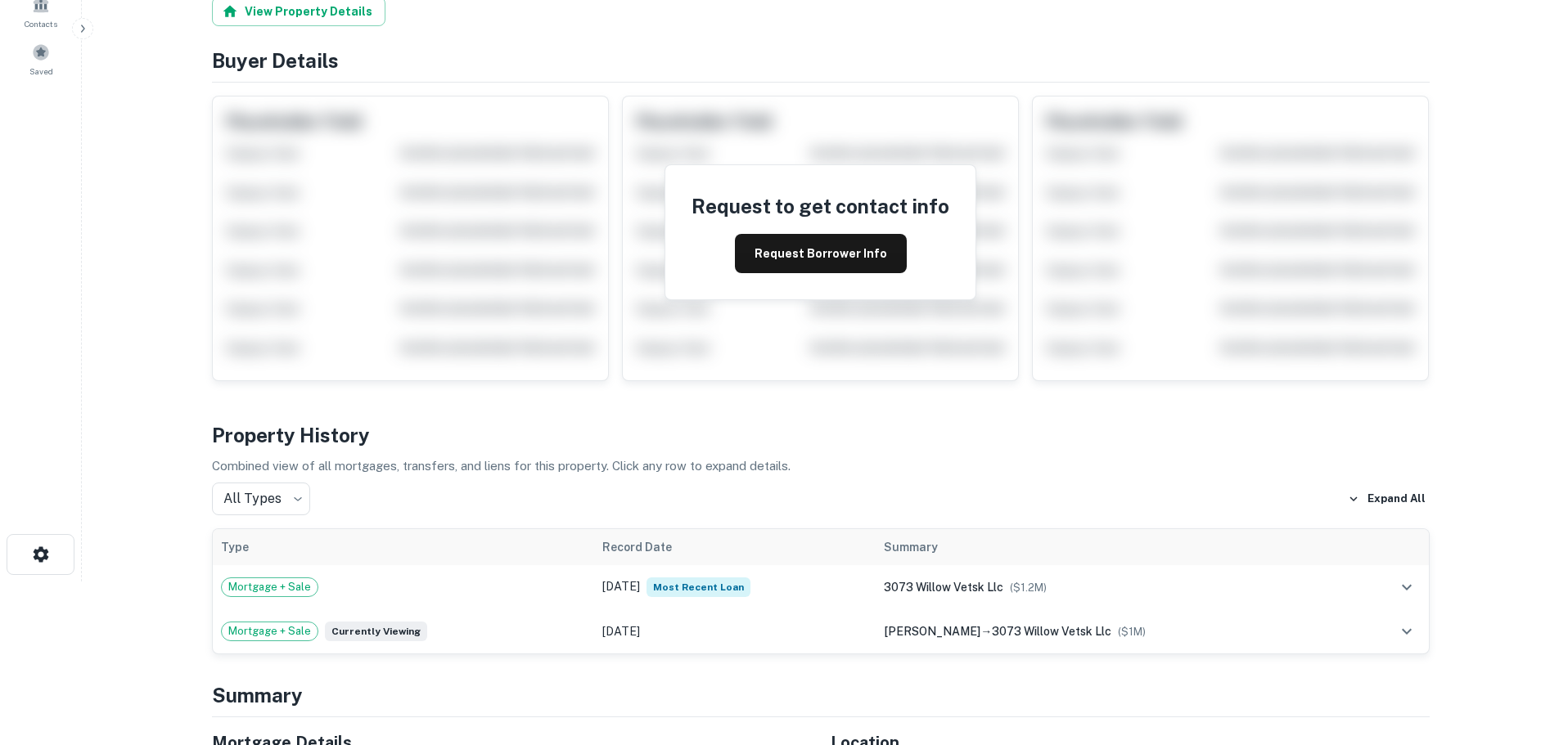
click at [366, 486] on div "All Types *** ​ Expand All" at bounding box center [821, 499] width 1218 height 33
click at [452, 590] on div "Mortgage + Sale" at bounding box center [403, 588] width 365 height 20
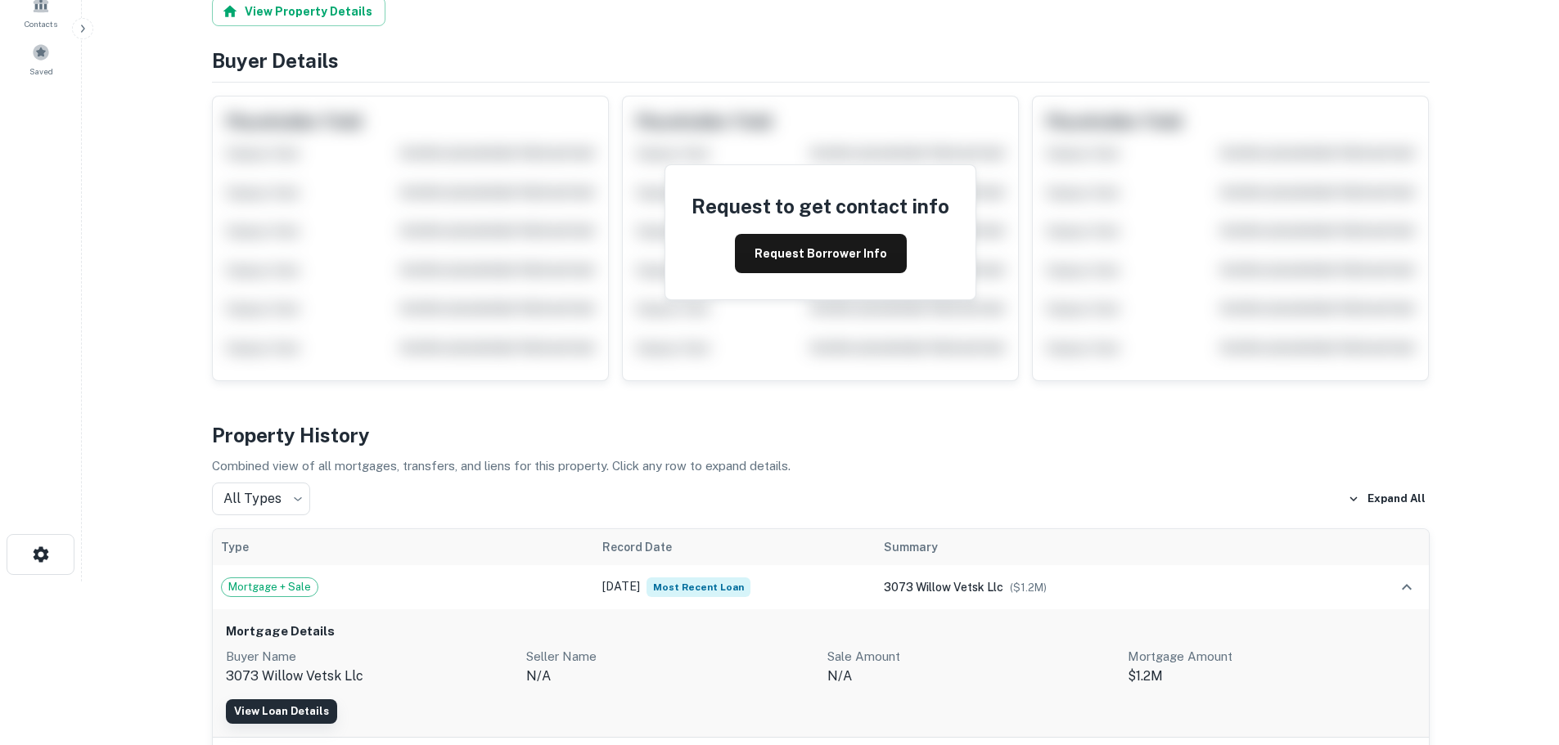
click at [290, 713] on link "View Loan Details" at bounding box center [281, 712] width 111 height 25
